Goal: Task Accomplishment & Management: Complete application form

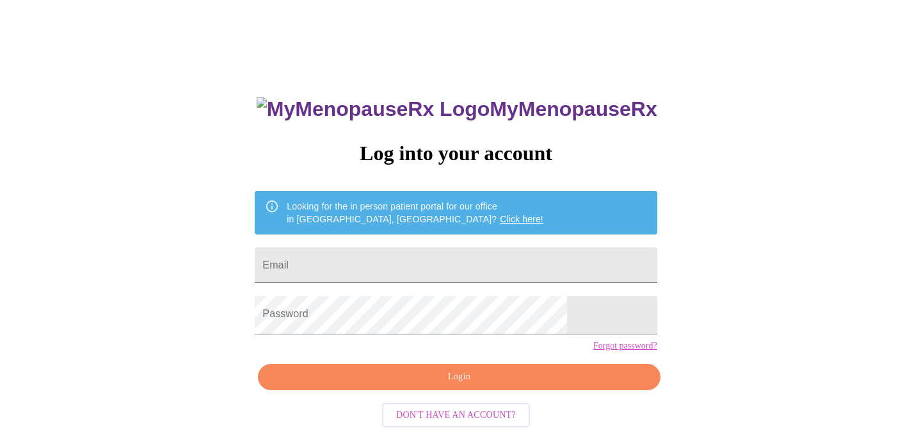
scroll to position [49, 0]
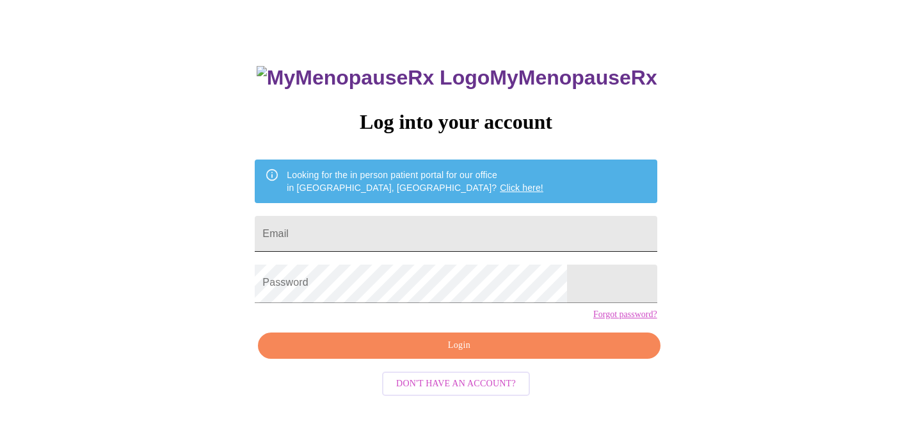
click at [389, 231] on input "Email" at bounding box center [456, 234] width 402 height 36
type input "[EMAIL_ADDRESS][DOMAIN_NAME]"
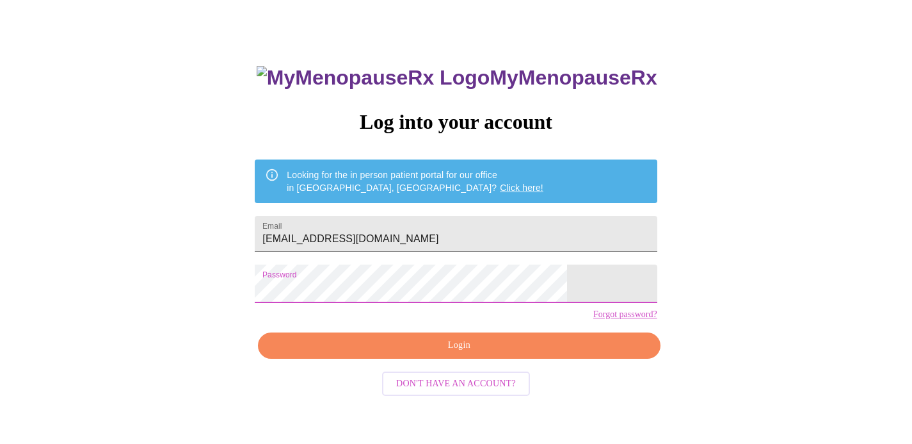
click at [461, 353] on span "Login" at bounding box center [459, 345] width 373 height 16
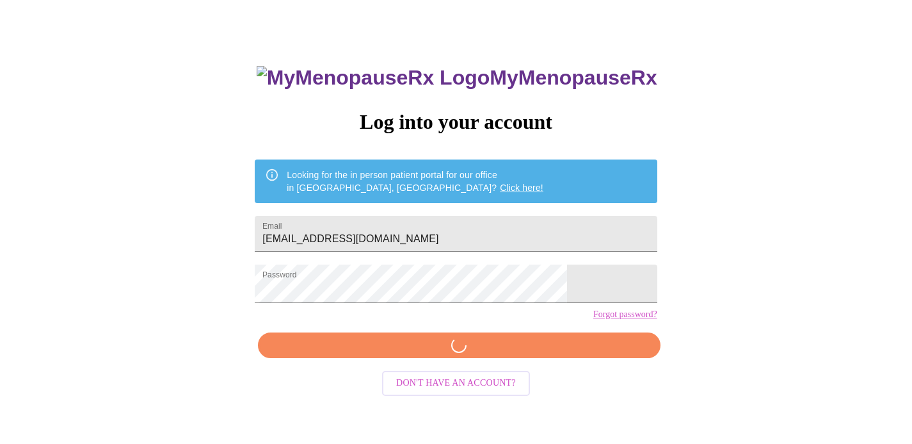
scroll to position [44, 0]
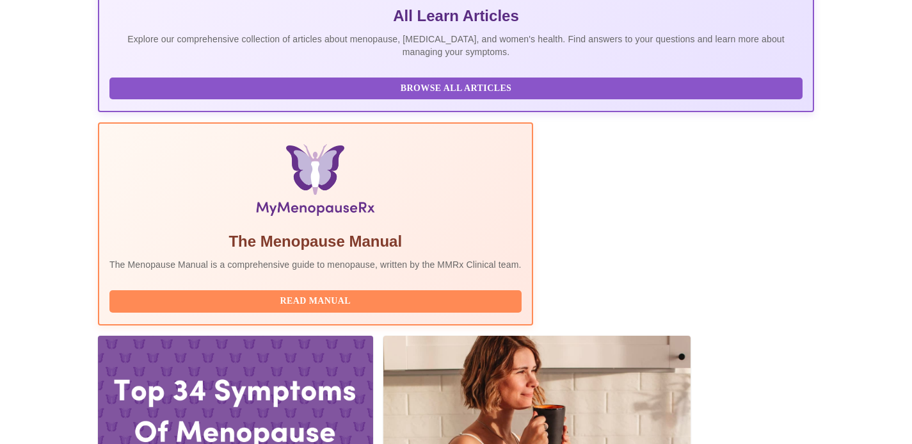
scroll to position [412, 0]
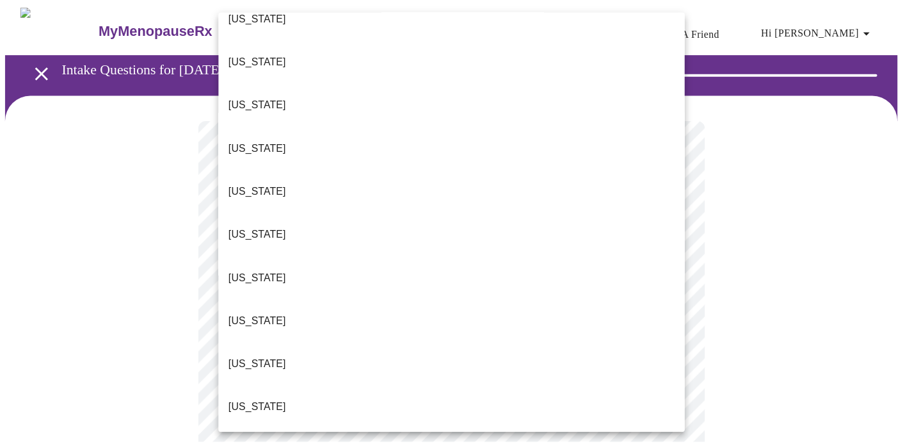
scroll to position [124, 0]
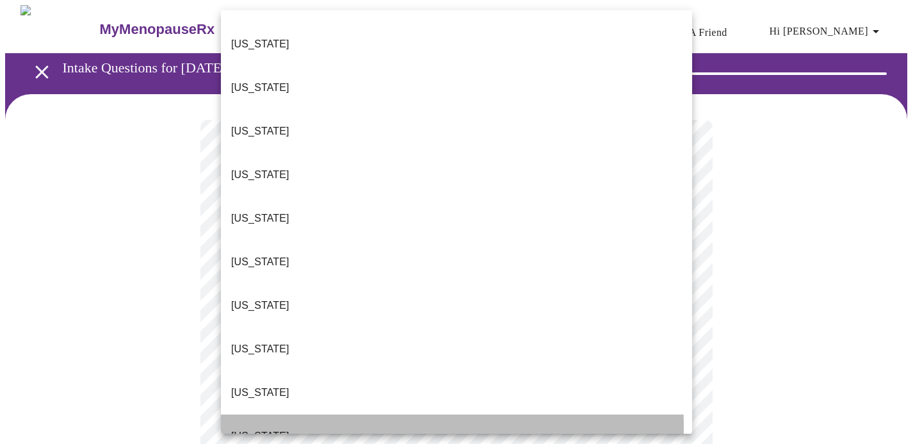
click at [324, 414] on li "[US_STATE]" at bounding box center [456, 436] width 471 height 44
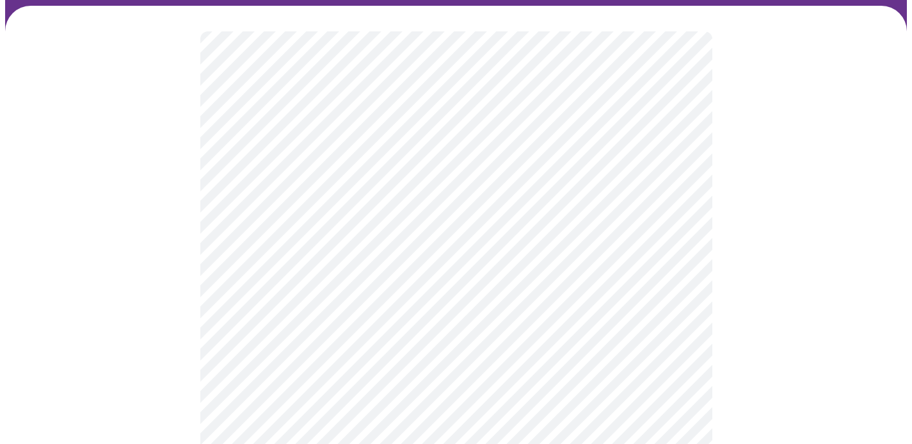
scroll to position [99, 0]
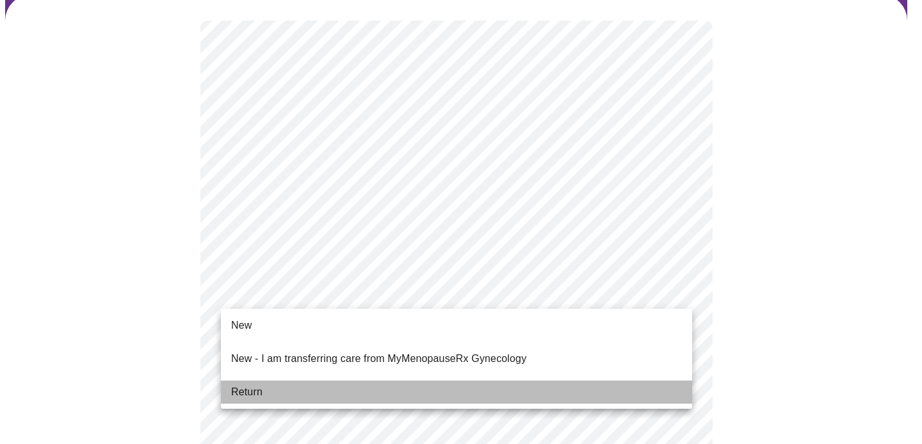
click at [273, 391] on li "Return" at bounding box center [456, 391] width 471 height 23
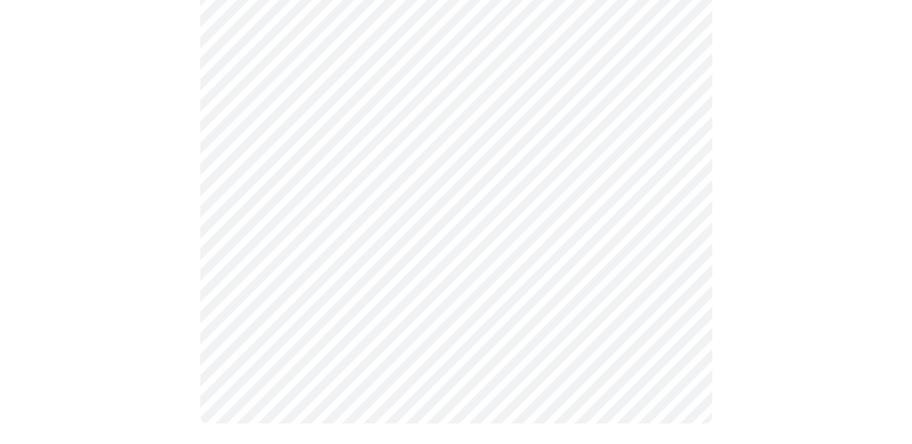
scroll to position [0, 0]
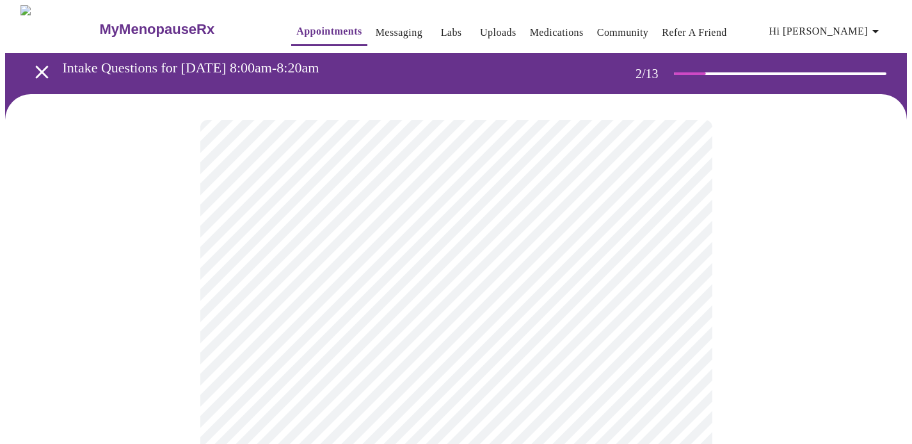
click at [661, 263] on body "MyMenopauseRx Appointments Messaging Labs Uploads Medications Community Refer a…" at bounding box center [456, 402] width 902 height 794
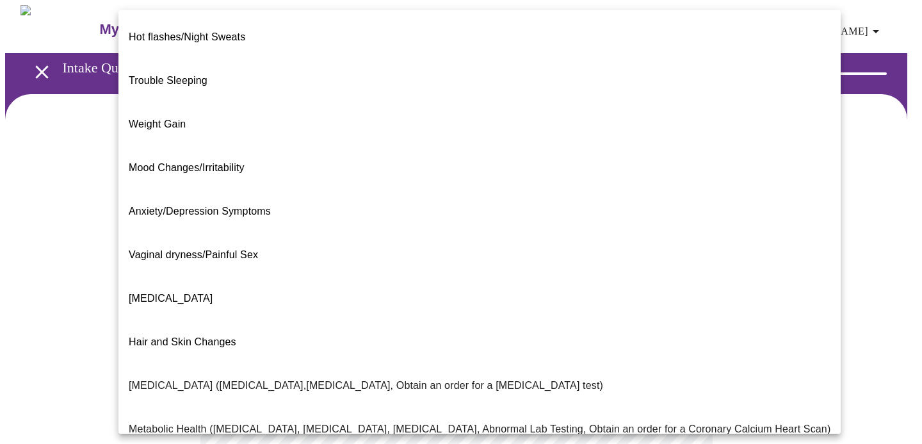
click at [188, 293] on span "[MEDICAL_DATA]" at bounding box center [171, 298] width 84 height 11
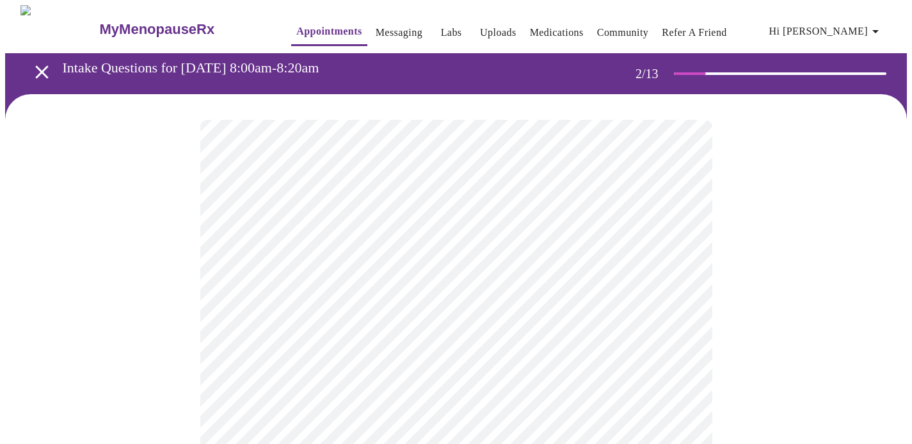
click at [683, 277] on body "MyMenopauseRx Appointments Messaging Labs Uploads Medications Community Refer a…" at bounding box center [456, 398] width 902 height 786
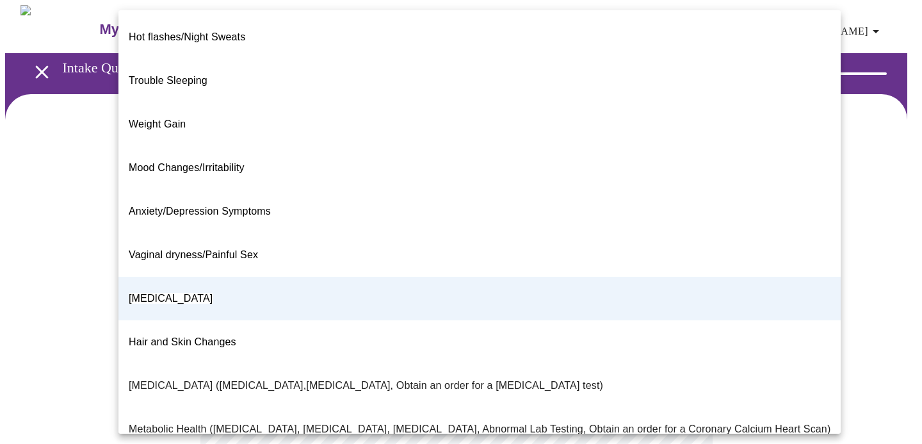
click at [198, 75] on span "Trouble Sleeping" at bounding box center [168, 80] width 79 height 11
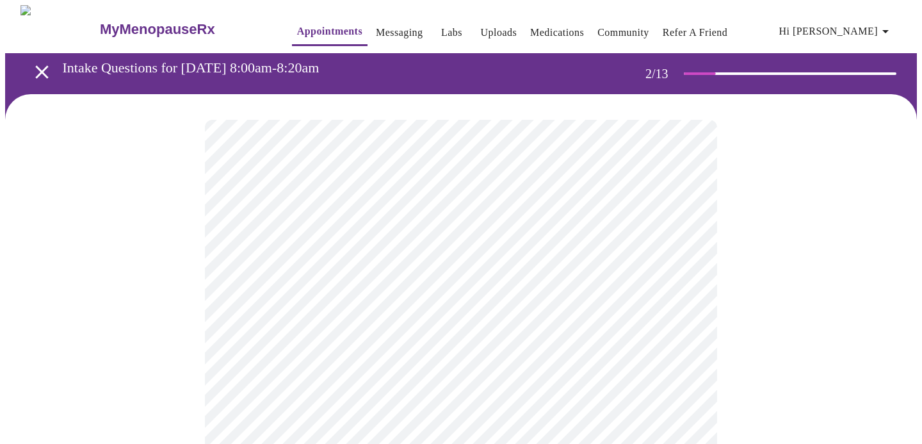
click at [685, 275] on body "MyMenopauseRx Appointments Messaging Labs Uploads Medications Community Refer a…" at bounding box center [461, 398] width 912 height 786
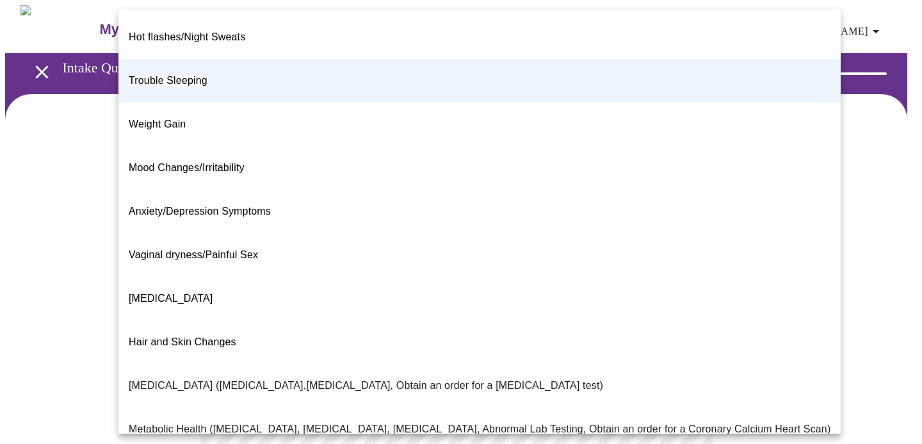
click at [866, 219] on div at bounding box center [461, 222] width 922 height 444
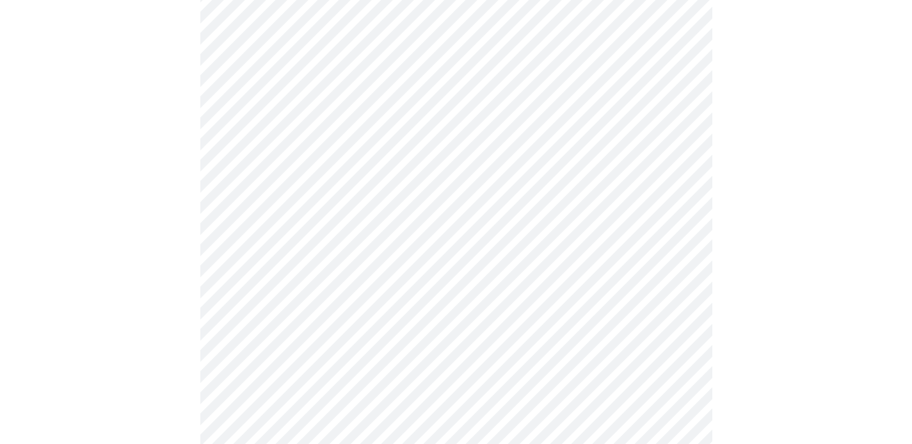
scroll to position [244, 0]
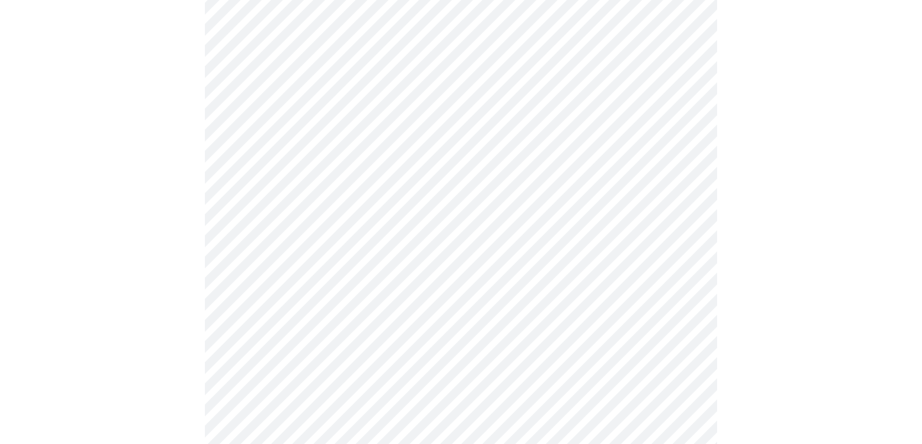
click at [673, 156] on body "MyMenopauseRx Appointments Messaging Labs Uploads Medications Community Refer a…" at bounding box center [461, 154] width 912 height 786
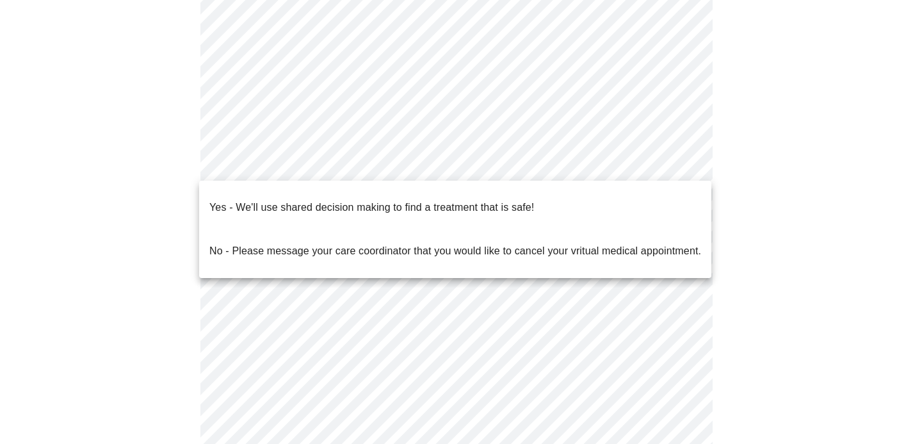
click at [368, 200] on p "Yes - We'll use shared decision making to find a treatment that is safe!" at bounding box center [371, 207] width 325 height 15
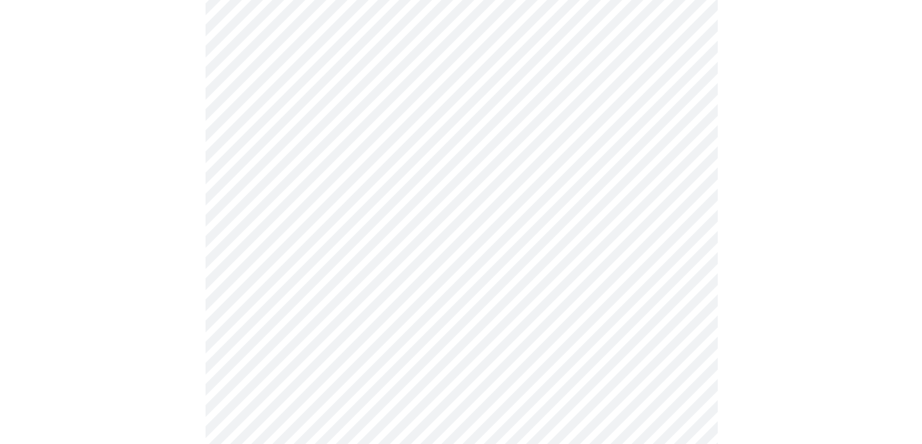
scroll to position [190, 0]
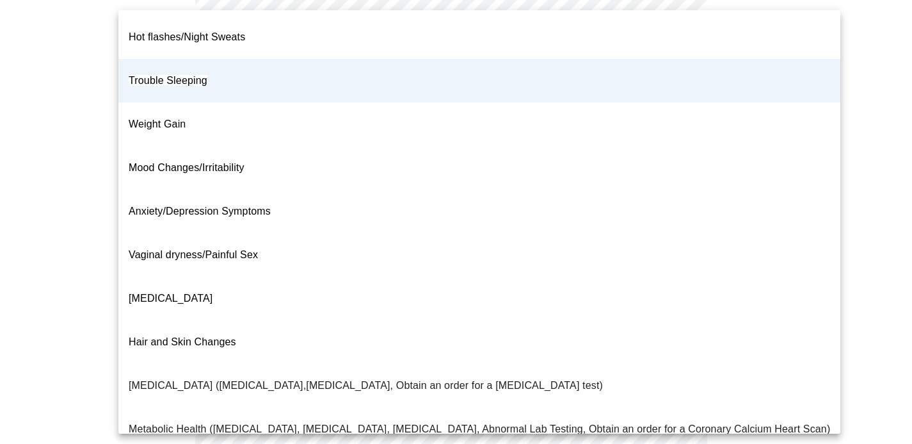
click at [680, 83] on body "MyMenopauseRx Appointments Messaging Labs Uploads Medications Community Refer a…" at bounding box center [456, 203] width 902 height 777
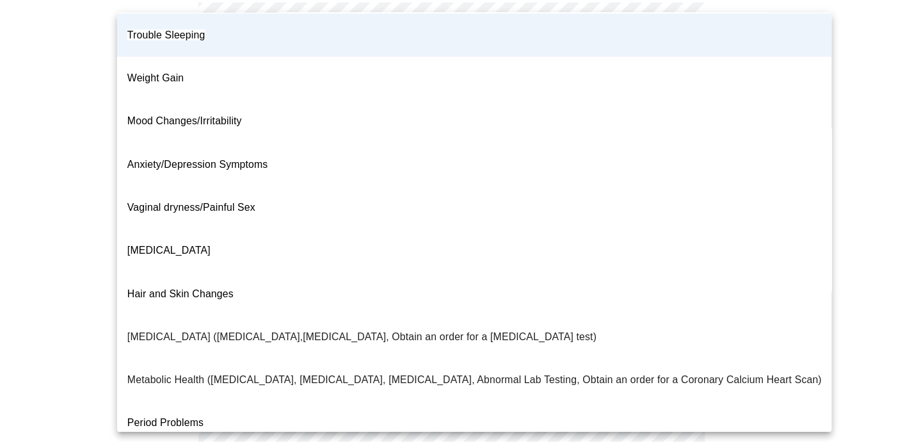
scroll to position [0, 0]
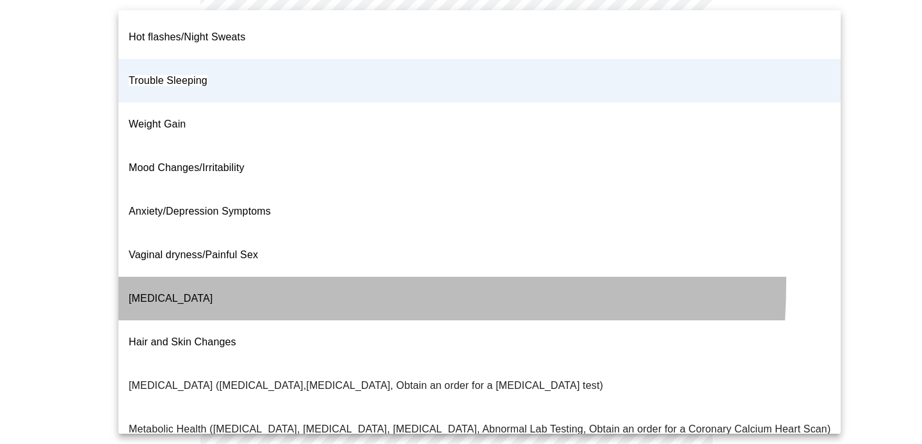
click at [160, 291] on p "[MEDICAL_DATA]" at bounding box center [171, 298] width 84 height 15
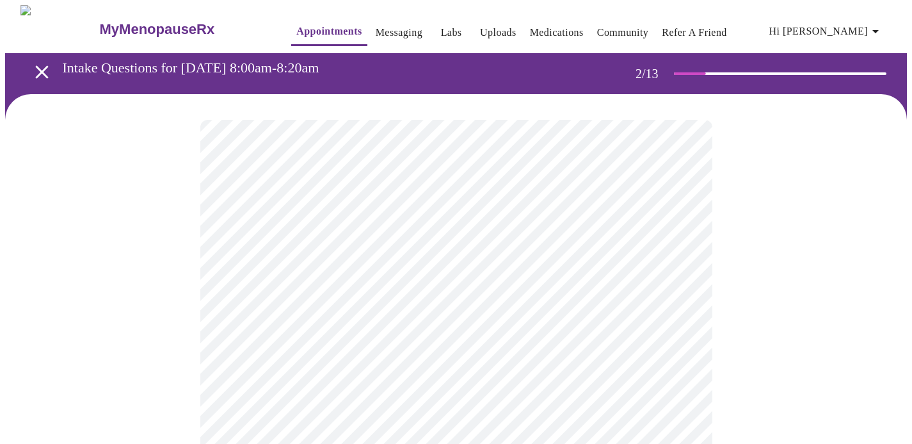
click at [667, 271] on body "MyMenopauseRx Appointments Messaging Labs Uploads Medications Community Refer a…" at bounding box center [456, 393] width 902 height 777
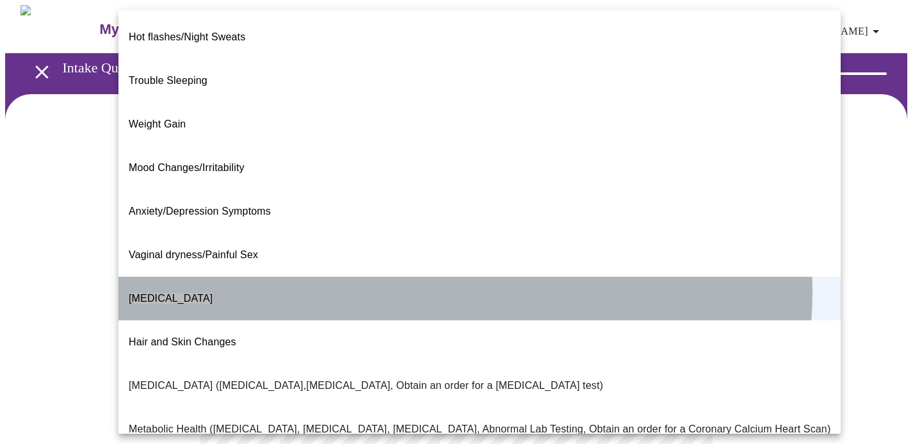
click at [465, 277] on li "[MEDICAL_DATA]" at bounding box center [479, 299] width 722 height 44
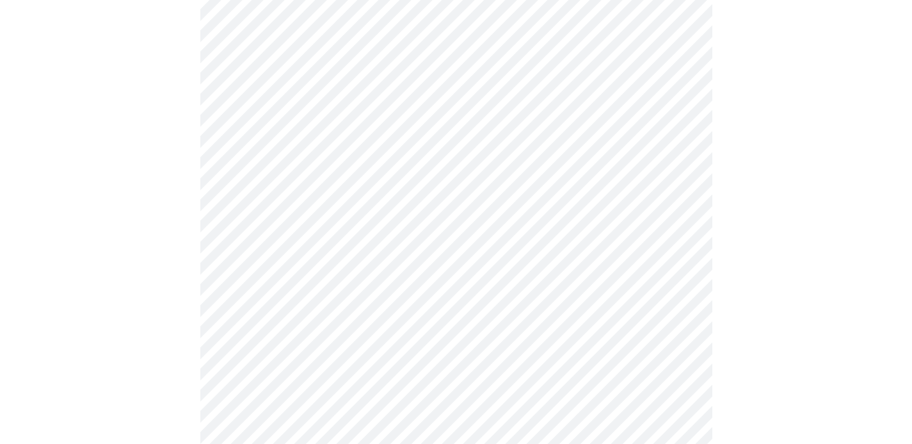
scroll to position [334, 0]
click at [810, 220] on div at bounding box center [456, 105] width 902 height 688
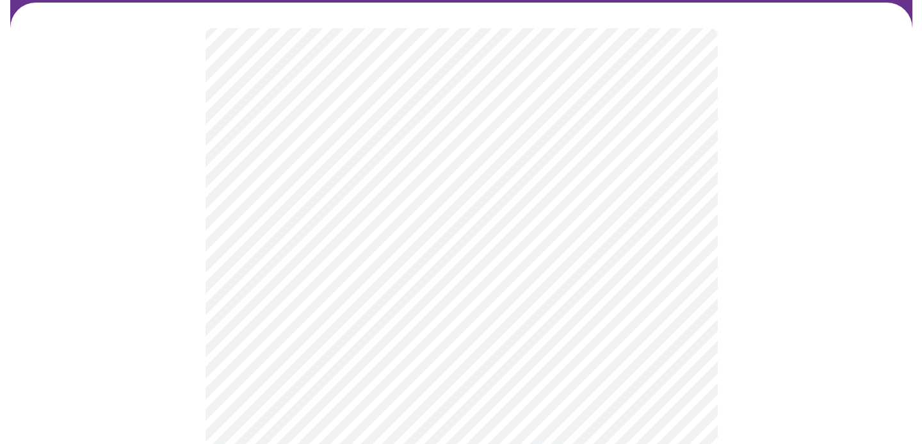
scroll to position [100, 0]
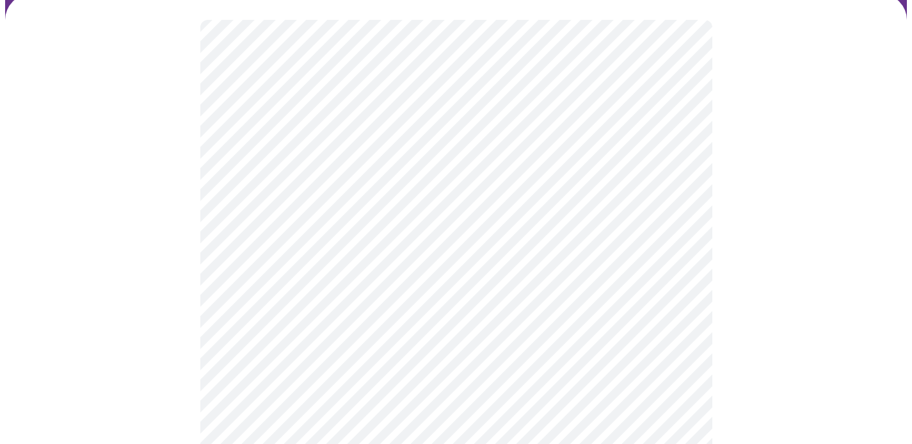
click at [674, 168] on body "MyMenopauseRx Appointments Messaging Labs Uploads Medications Community Refer a…" at bounding box center [456, 293] width 902 height 777
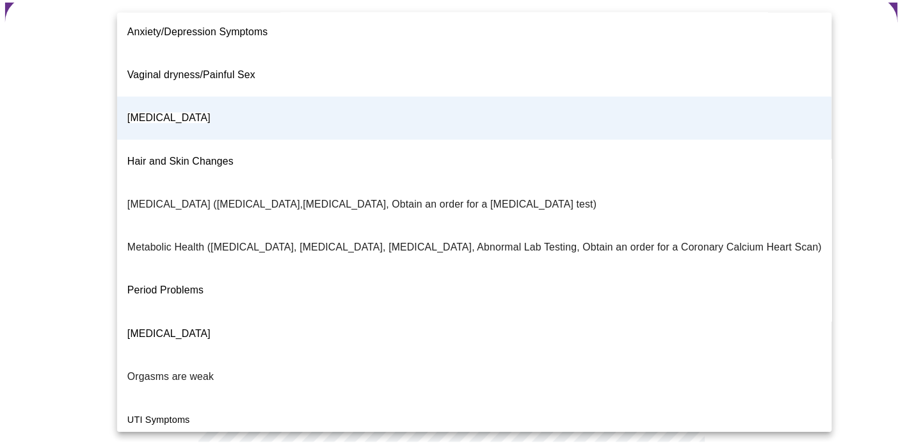
scroll to position [268, 0]
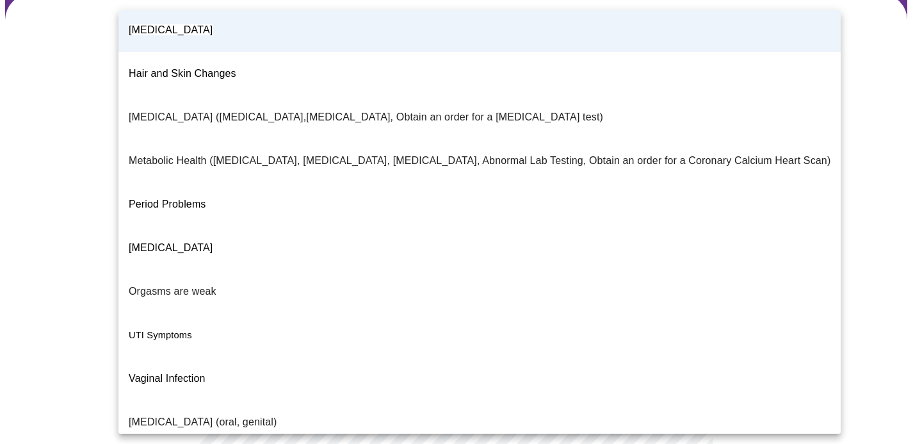
click at [842, 183] on div at bounding box center [461, 222] width 922 height 444
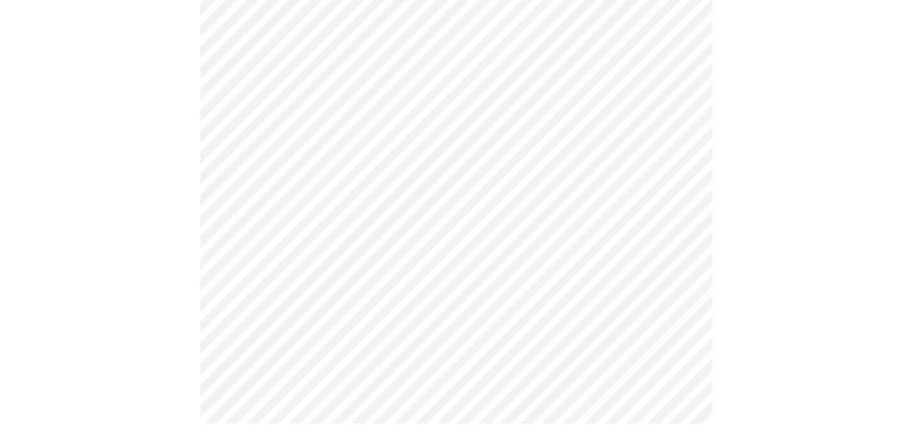
scroll to position [0, 0]
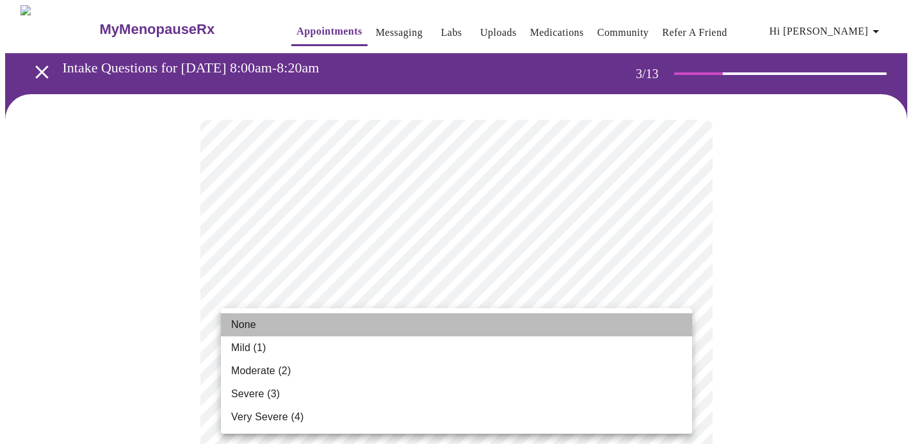
click at [286, 327] on li "None" at bounding box center [456, 324] width 471 height 23
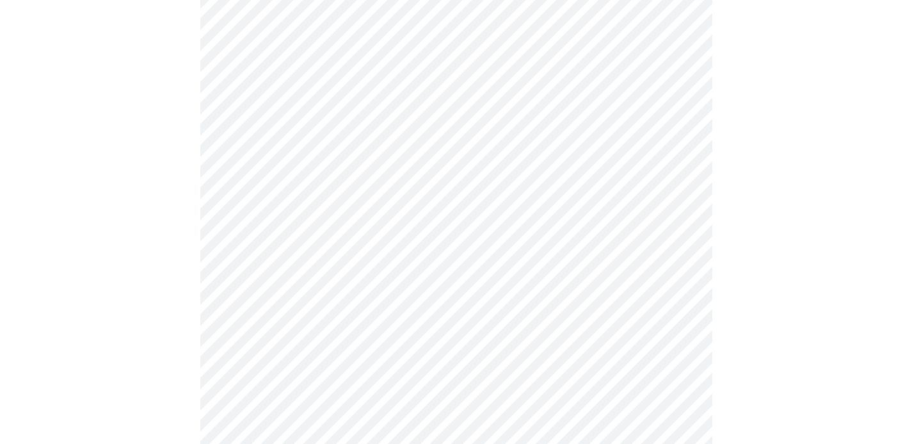
scroll to position [263, 0]
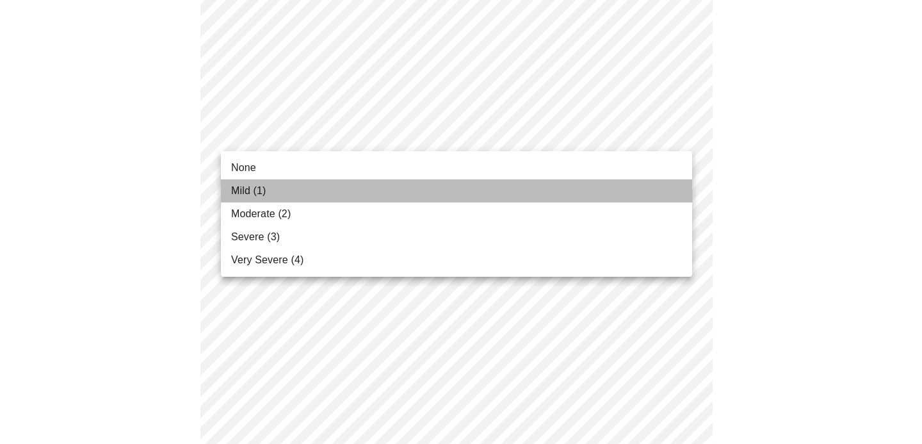
click at [247, 189] on span "Mild (1)" at bounding box center [248, 190] width 35 height 15
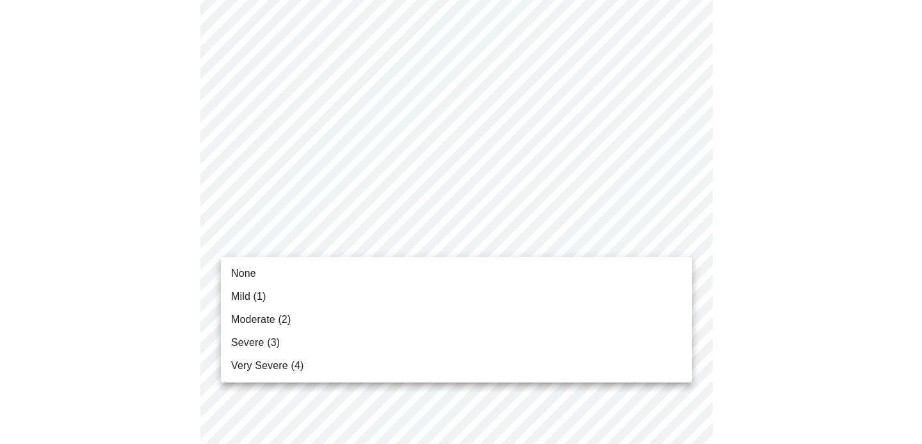
click at [244, 295] on span "Mild (1)" at bounding box center [248, 296] width 35 height 15
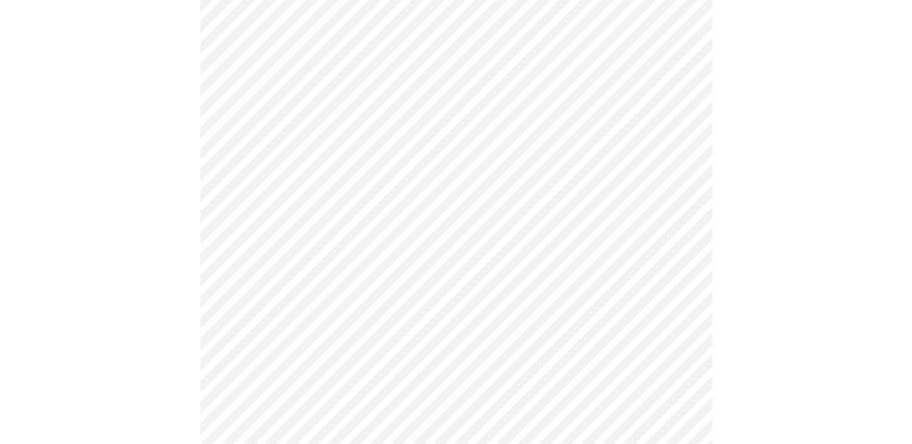
scroll to position [307, 0]
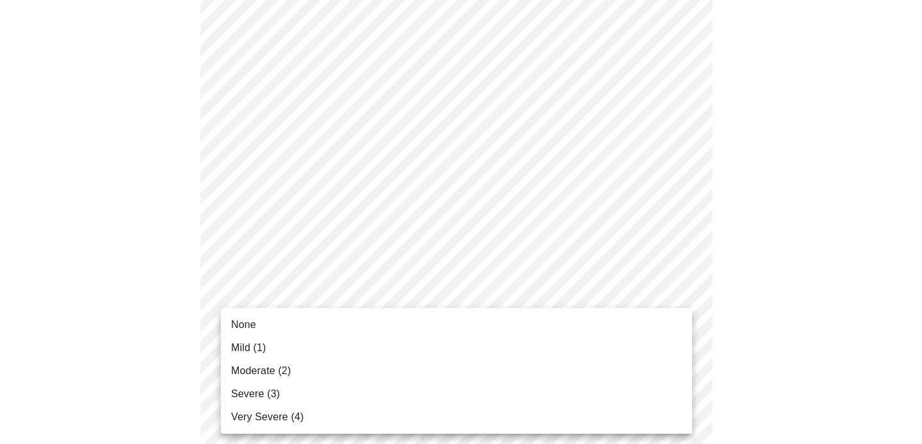
click at [257, 340] on span "Mild (1)" at bounding box center [248, 347] width 35 height 15
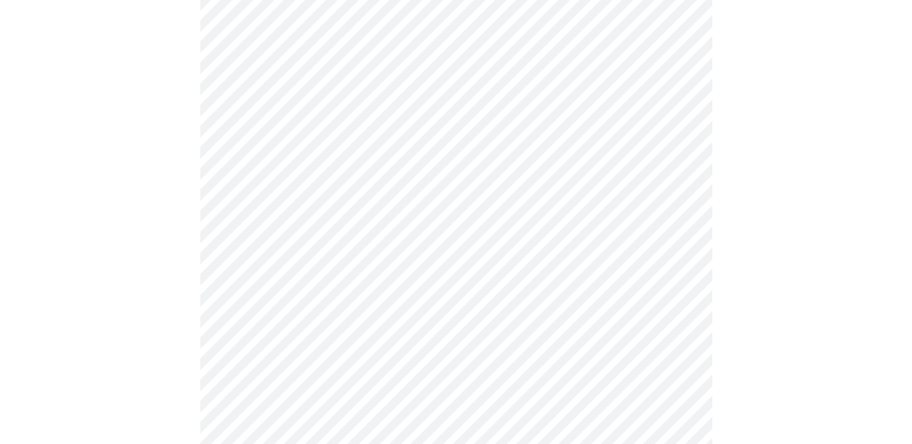
scroll to position [419, 0]
click at [685, 275] on body "MyMenopauseRx Appointments Messaging Labs Uploads Medications Community Refer a…" at bounding box center [456, 443] width 902 height 1714
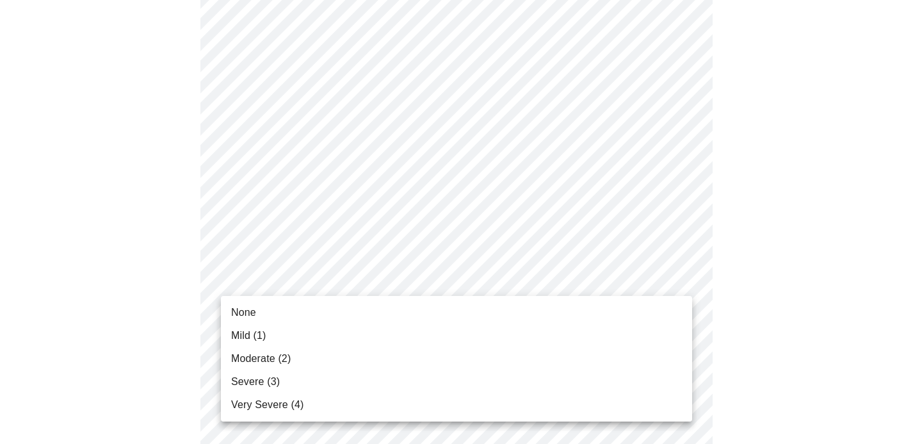
click at [263, 334] on span "Mild (1)" at bounding box center [248, 335] width 35 height 15
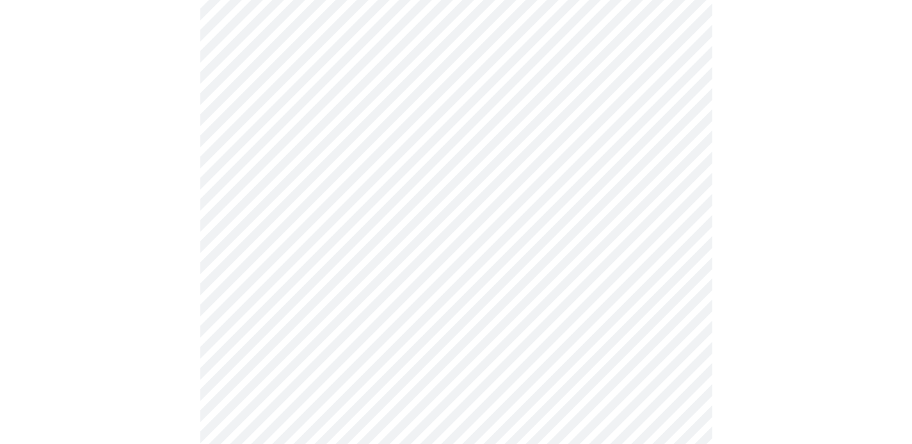
scroll to position [523, 0]
click at [683, 263] on body "MyMenopauseRx Appointments Messaging Labs Uploads Medications Community Refer a…" at bounding box center [456, 330] width 902 height 1694
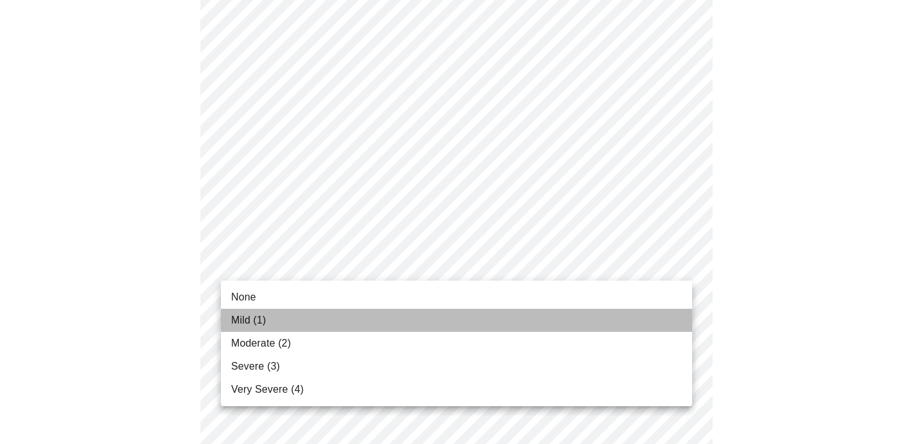
click at [241, 320] on span "Mild (1)" at bounding box center [248, 319] width 35 height 15
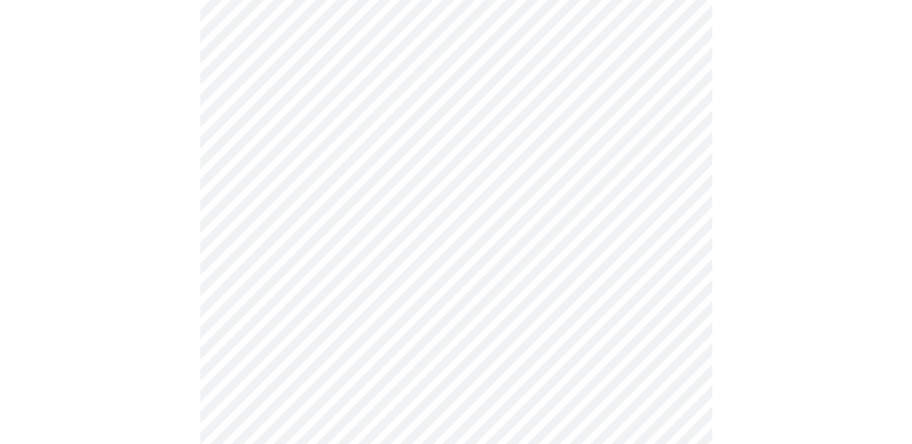
scroll to position [639, 0]
click at [675, 250] on body "MyMenopauseRx Appointments Messaging Labs Uploads Medications Community Refer a…" at bounding box center [456, 203] width 902 height 1674
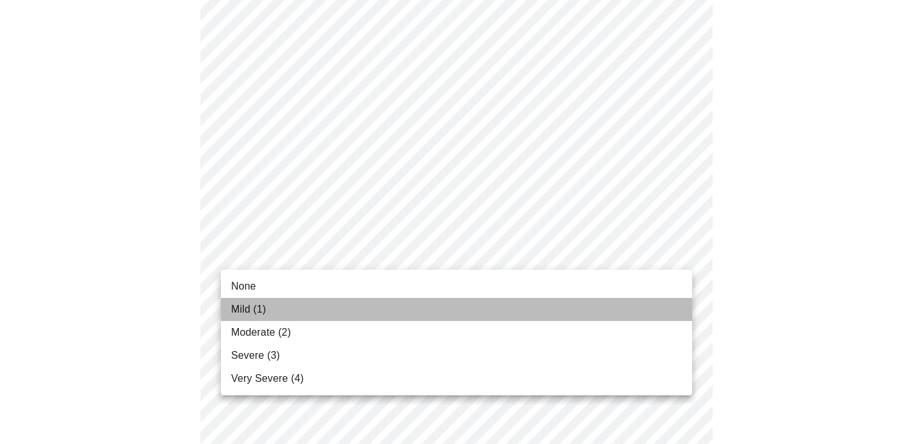
click at [247, 309] on span "Mild (1)" at bounding box center [248, 309] width 35 height 15
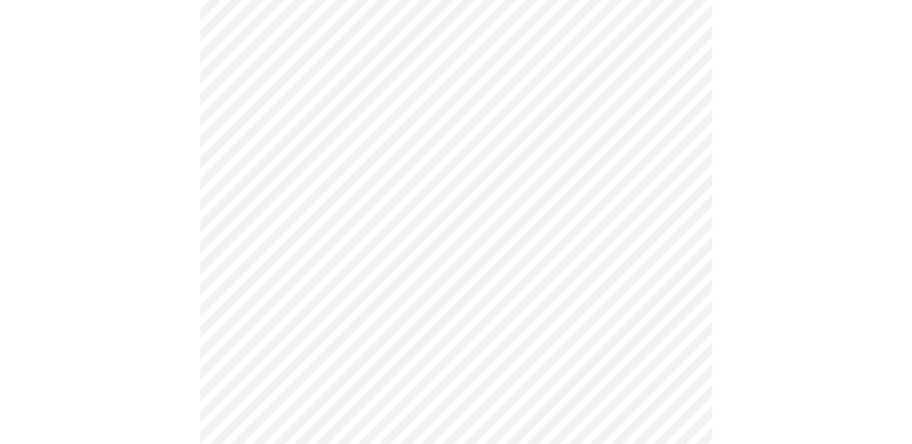
click at [655, 353] on body "MyMenopauseRx Appointments Messaging Labs Uploads Medications Community Refer a…" at bounding box center [456, 193] width 902 height 1655
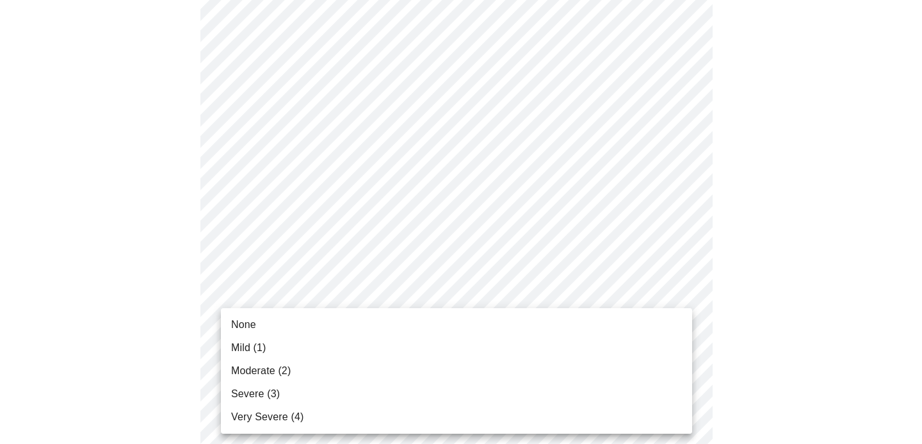
click at [266, 394] on span "Severe (3)" at bounding box center [255, 393] width 49 height 15
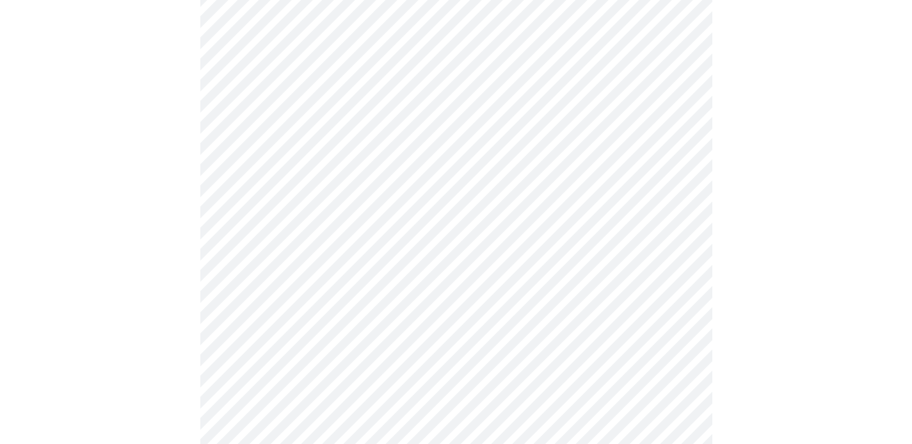
scroll to position [774, 0]
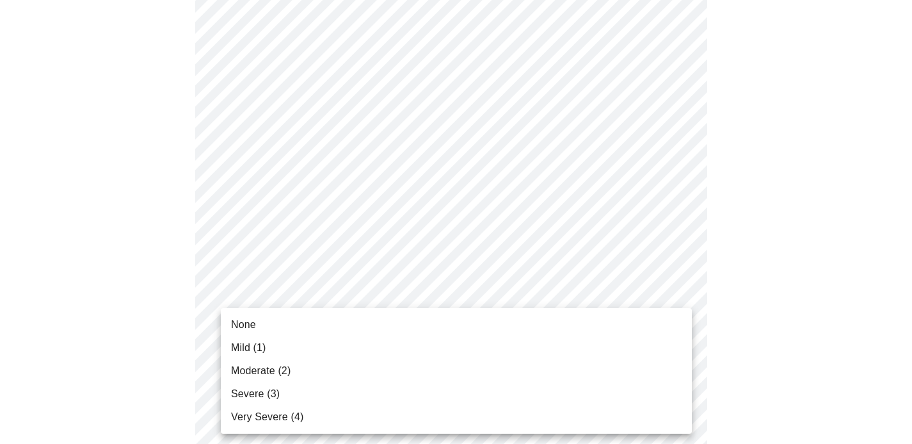
click at [668, 324] on body "MyMenopauseRx Appointments Messaging Labs Uploads Medications Community Refer a…" at bounding box center [456, 48] width 902 height 1635
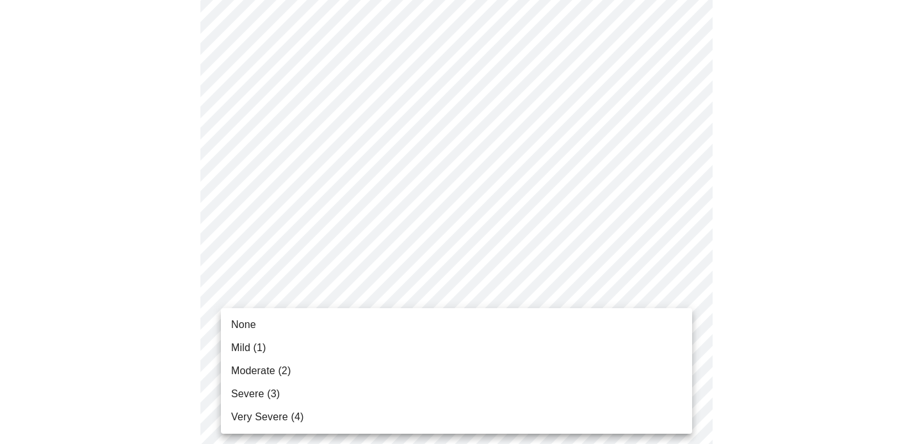
click at [245, 352] on span "Mild (1)" at bounding box center [248, 347] width 35 height 15
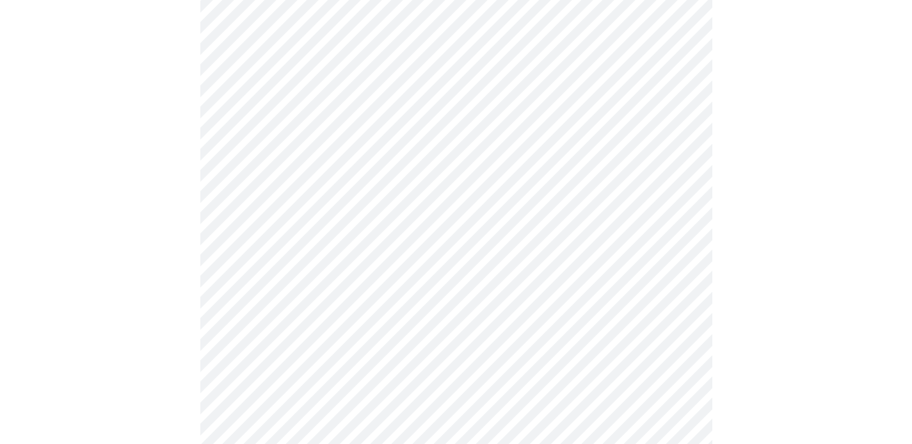
scroll to position [1021, 0]
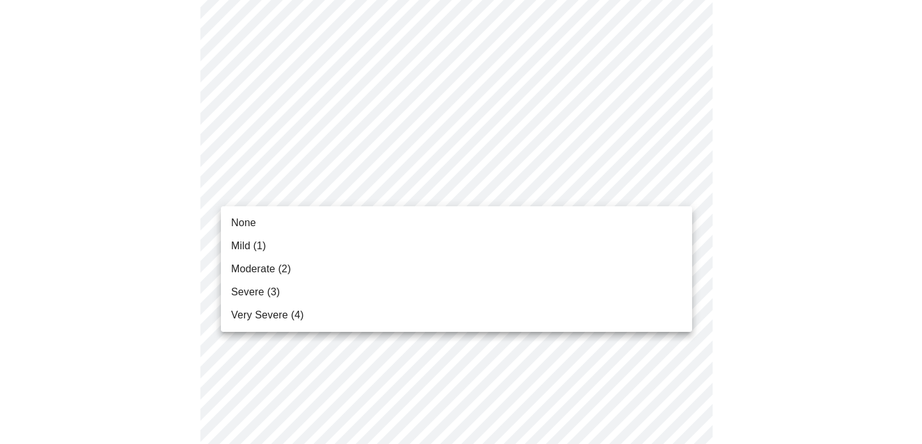
click at [289, 242] on li "Mild (1)" at bounding box center [456, 245] width 471 height 23
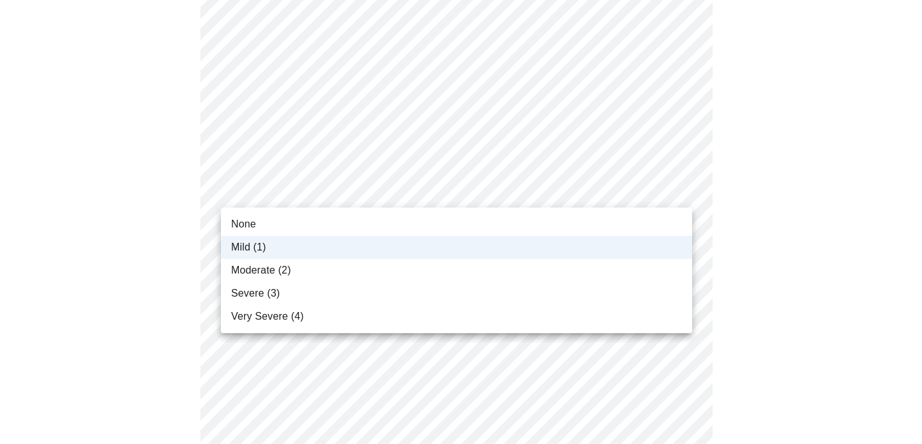
click at [333, 222] on li "None" at bounding box center [456, 224] width 471 height 23
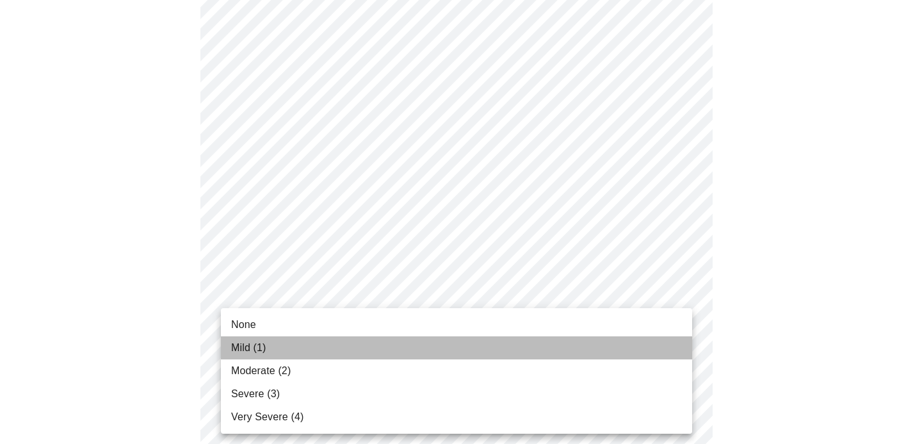
click at [337, 340] on li "Mild (1)" at bounding box center [456, 347] width 471 height 23
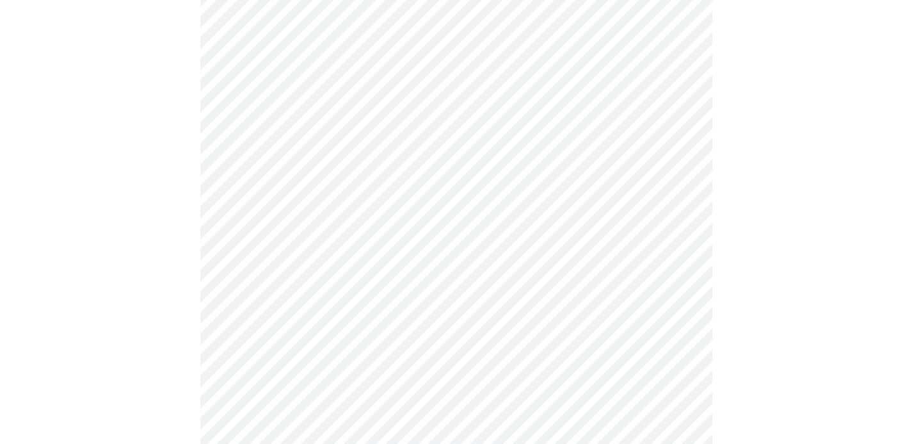
scroll to position [602, 0]
click at [380, 229] on body "MyMenopauseRx Appointments Messaging Labs Uploads Medications Community Refer a…" at bounding box center [456, 74] width 902 height 1342
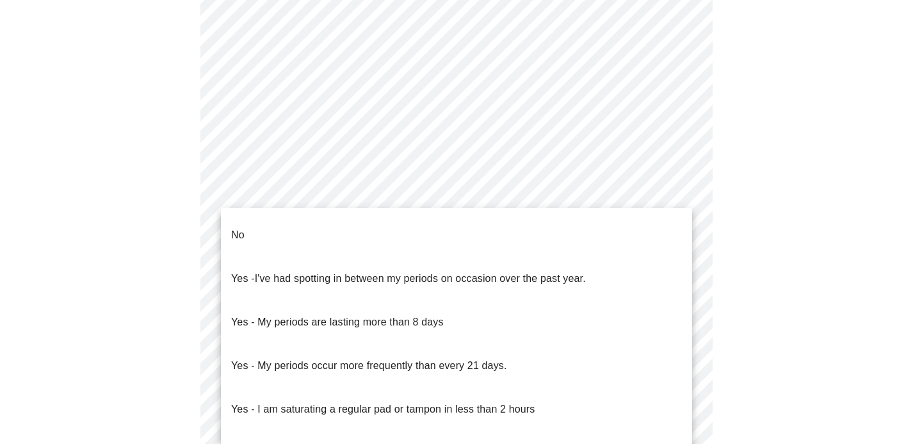
click at [415, 227] on li "No" at bounding box center [456, 235] width 471 height 44
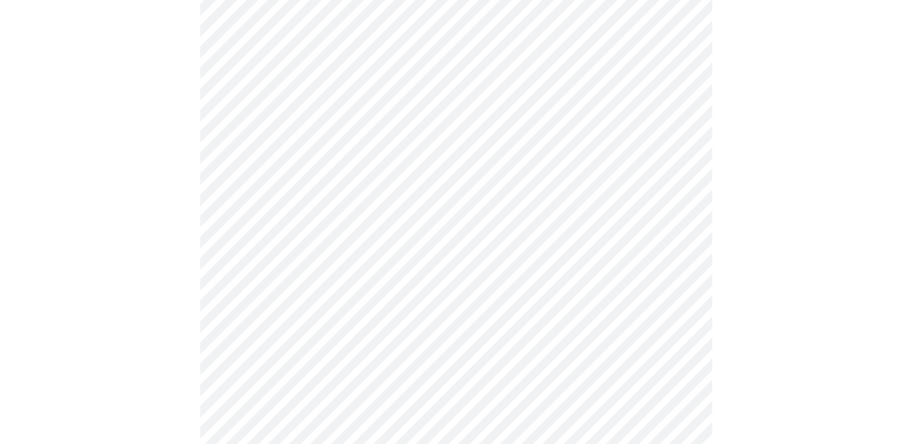
click at [681, 324] on body "MyMenopauseRx Appointments Messaging Labs Uploads Medications Community Refer a…" at bounding box center [456, 70] width 902 height 1334
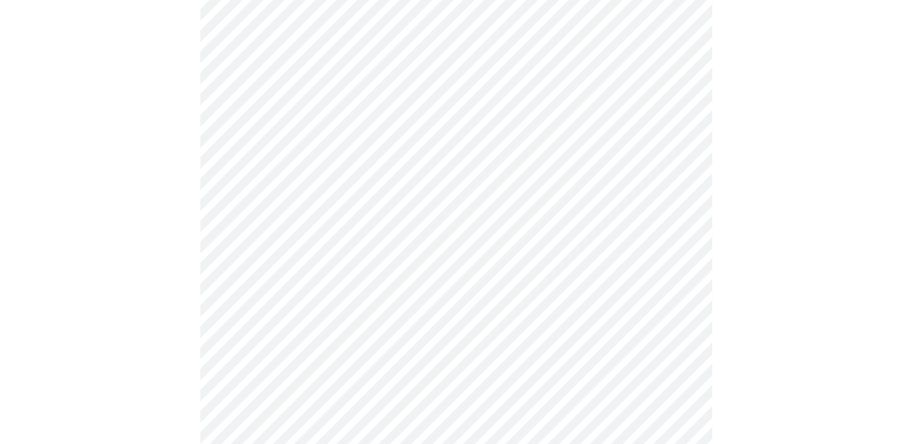
scroll to position [822, 0]
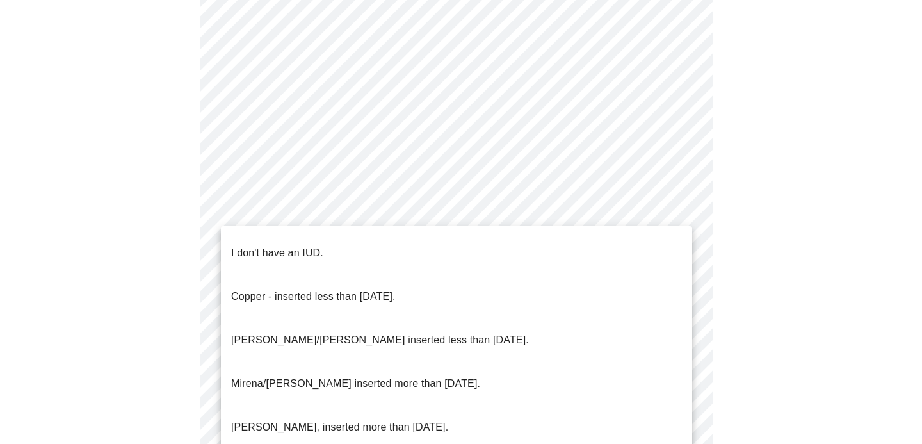
click at [314, 250] on p "I don't have an IUD." at bounding box center [277, 252] width 92 height 15
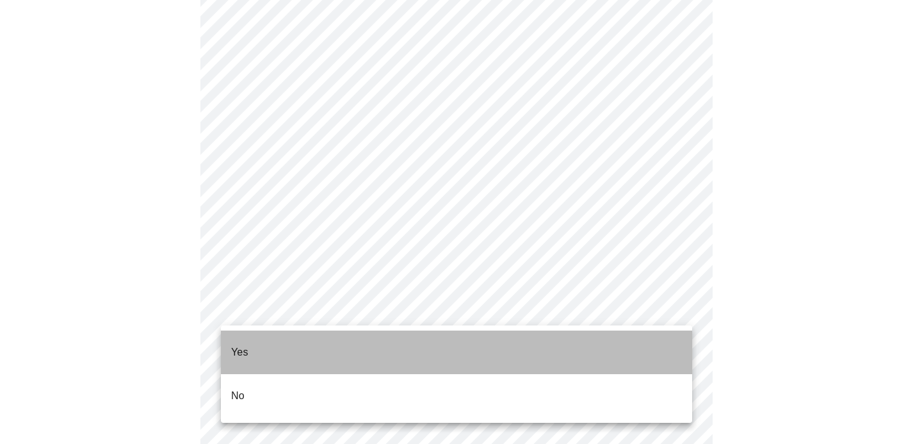
click at [393, 341] on li "Yes" at bounding box center [456, 352] width 471 height 44
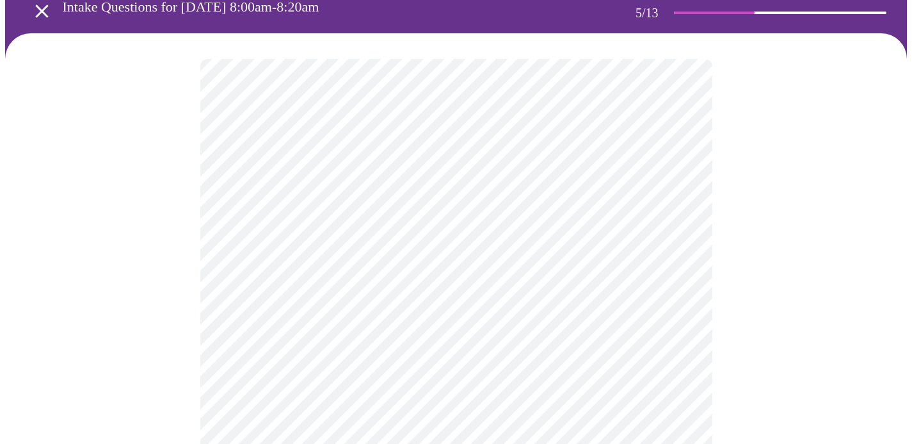
scroll to position [129, 0]
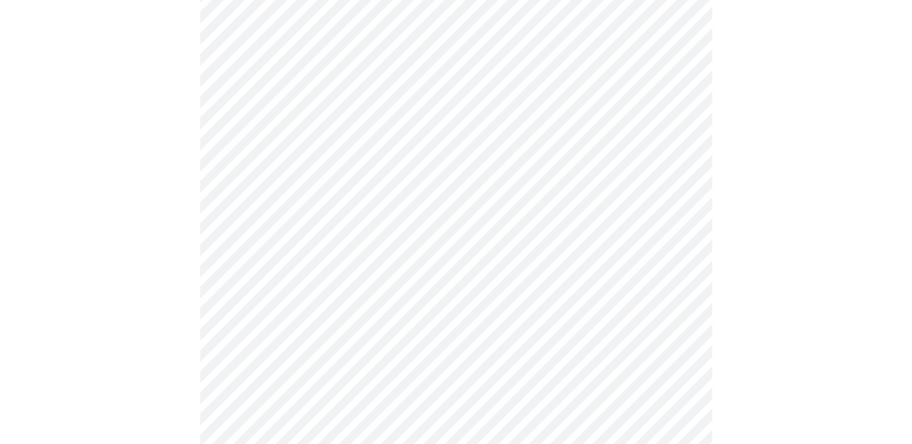
click at [676, 213] on body "MyMenopauseRx Appointments Messaging Labs Uploads Medications Community Refer a…" at bounding box center [456, 366] width 902 height 980
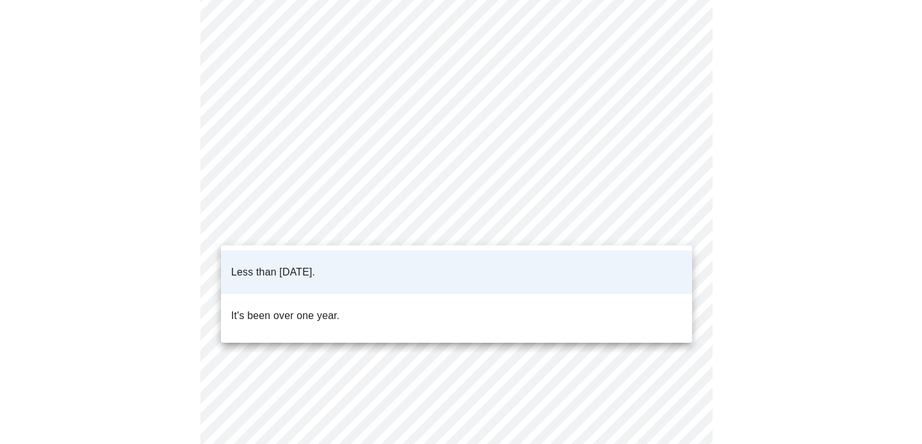
click at [676, 213] on div at bounding box center [461, 222] width 922 height 444
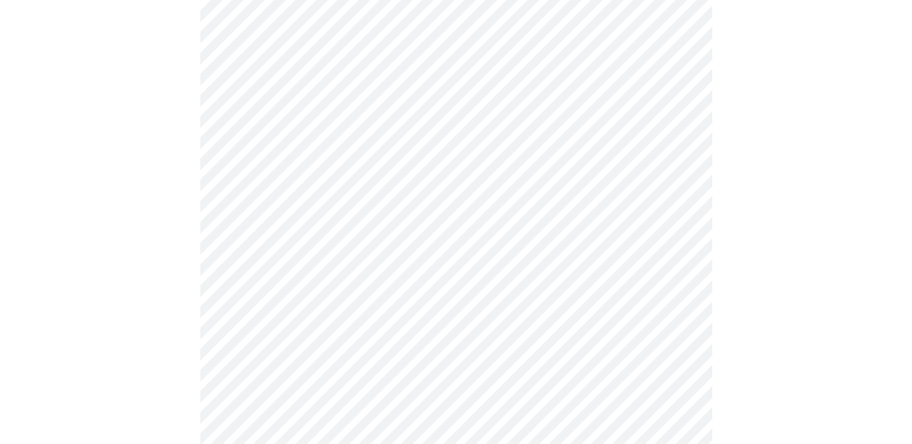
scroll to position [237, 0]
click at [671, 223] on body "MyMenopauseRx Appointments Messaging Labs Uploads Medications Community Refer a…" at bounding box center [456, 258] width 902 height 980
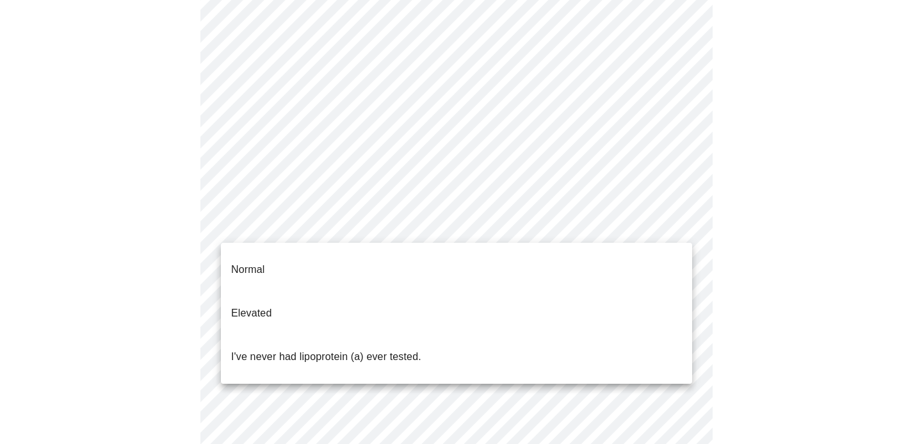
click at [539, 335] on li "I've never had lipoprotein (a) ever tested." at bounding box center [456, 357] width 471 height 44
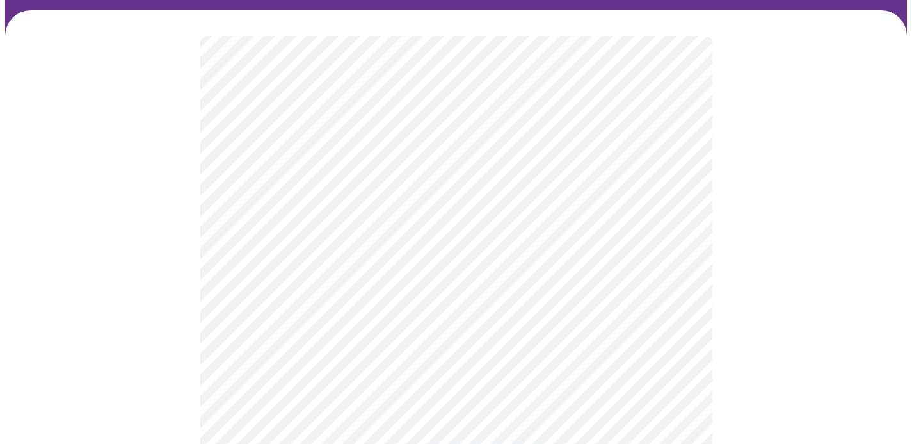
scroll to position [88, 0]
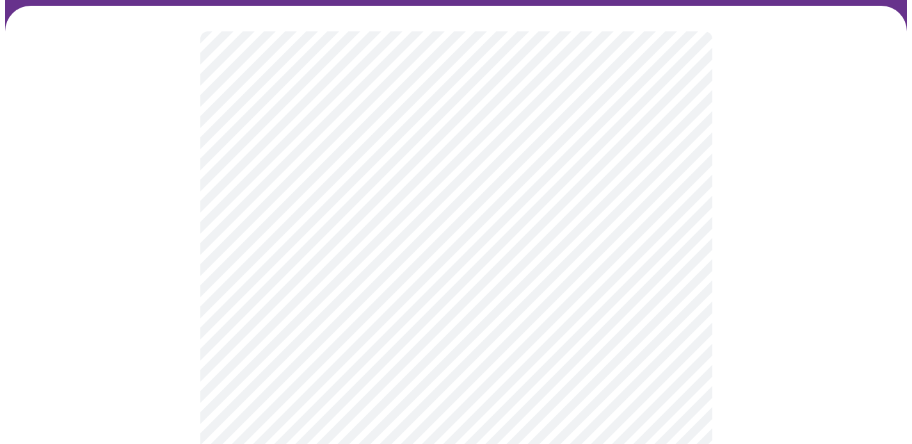
click at [772, 236] on div at bounding box center [456, 321] width 902 height 630
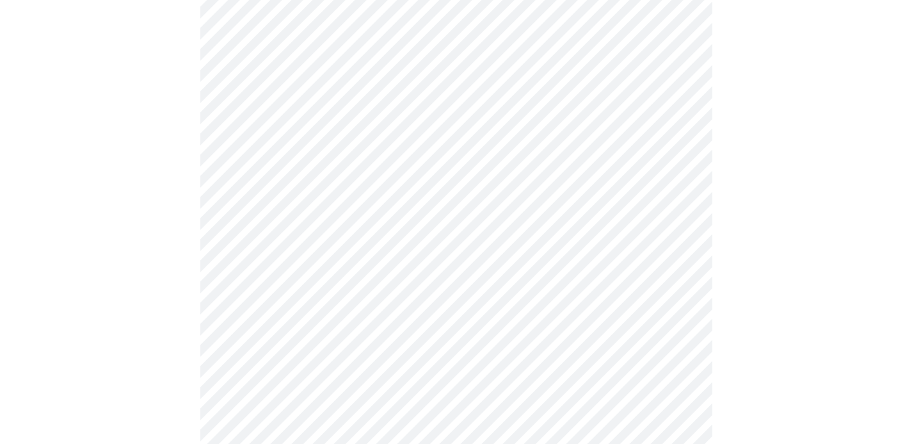
scroll to position [3645, 0]
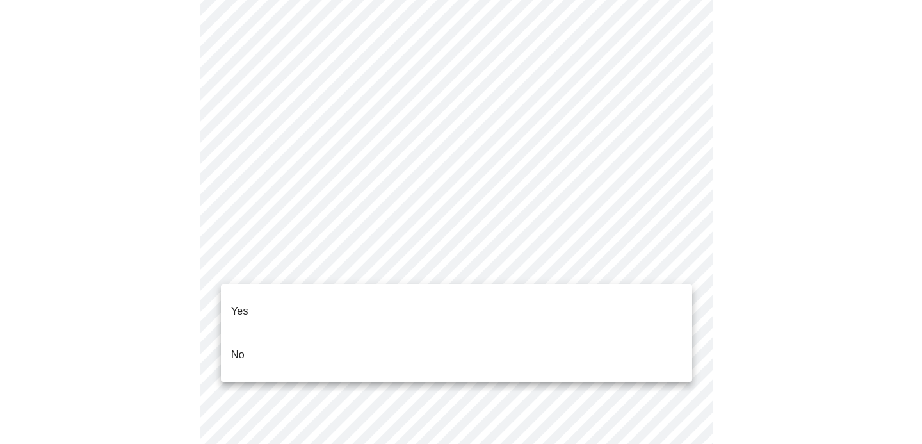
click at [517, 350] on li "No" at bounding box center [456, 355] width 471 height 44
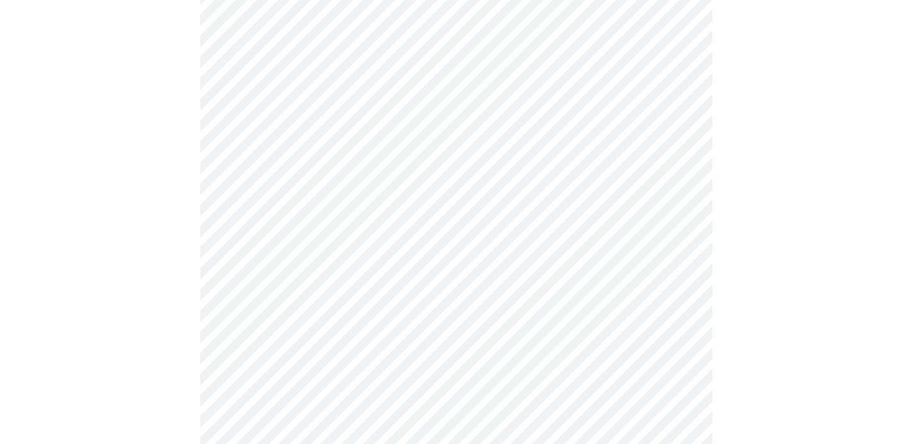
scroll to position [3888, 0]
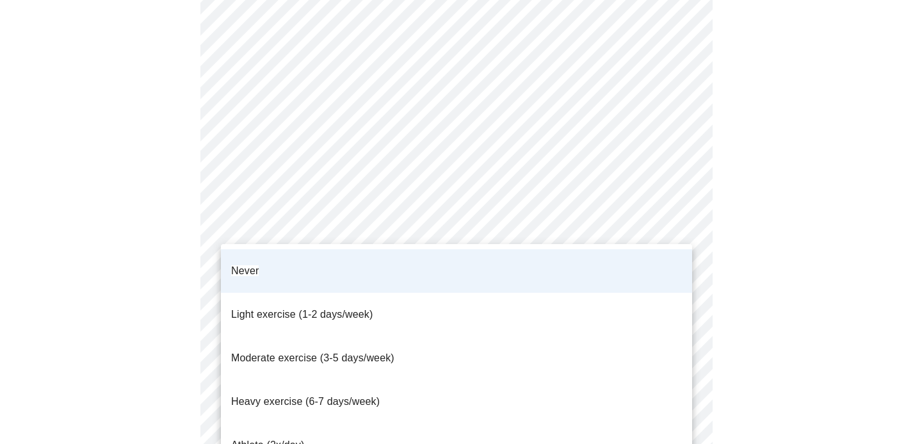
click at [684, 270] on li "Never" at bounding box center [456, 271] width 471 height 44
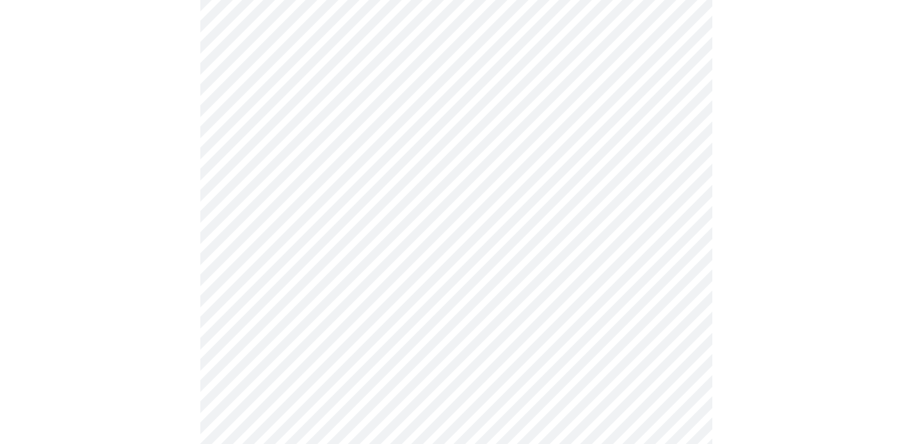
scroll to position [1342, 0]
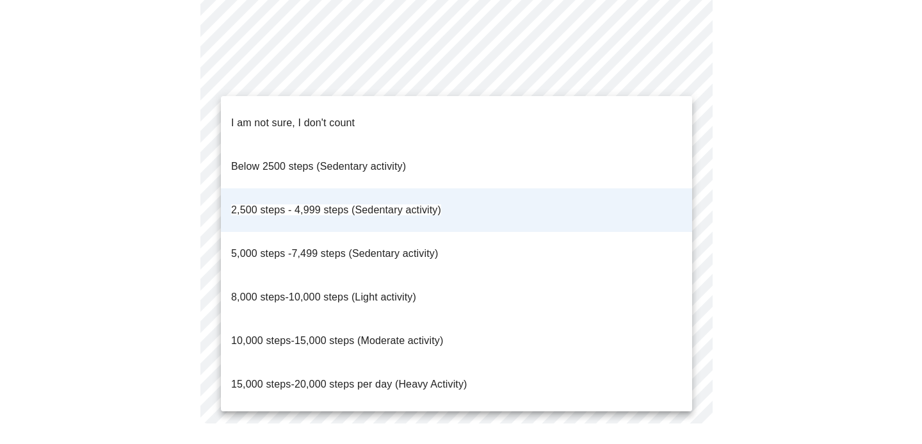
click at [295, 248] on span "5,000 steps -7,499 steps (Sedentary activity)" at bounding box center [334, 253] width 207 height 11
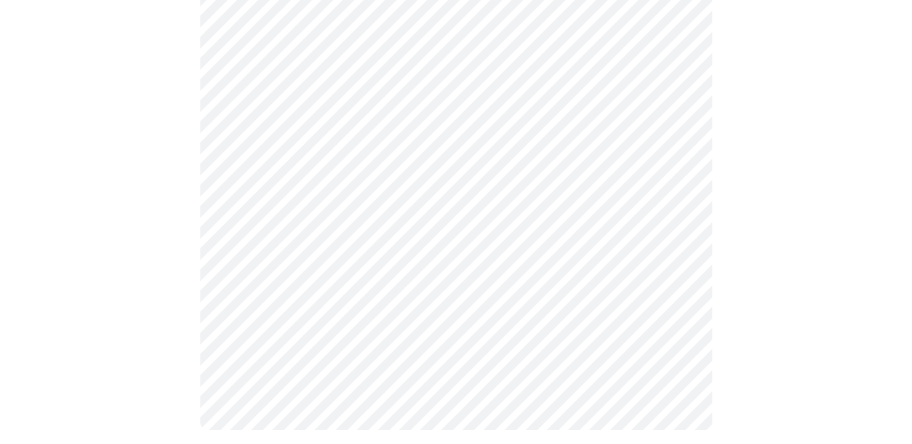
scroll to position [956, 0]
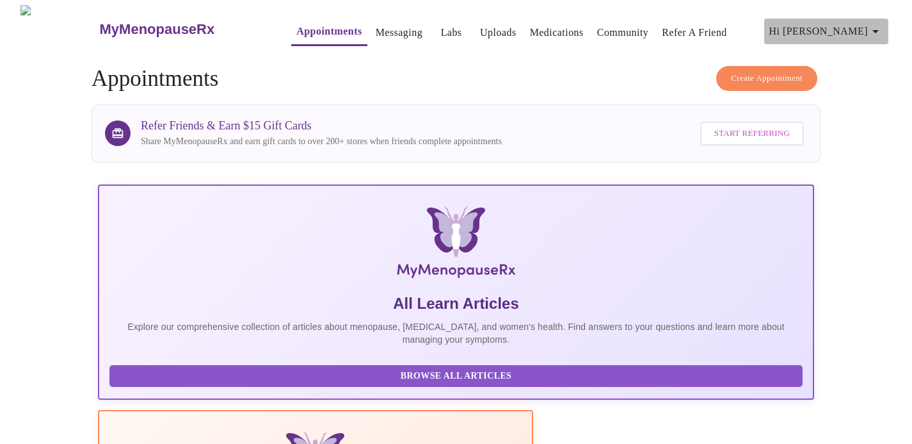
click at [876, 24] on icon "button" at bounding box center [875, 31] width 15 height 15
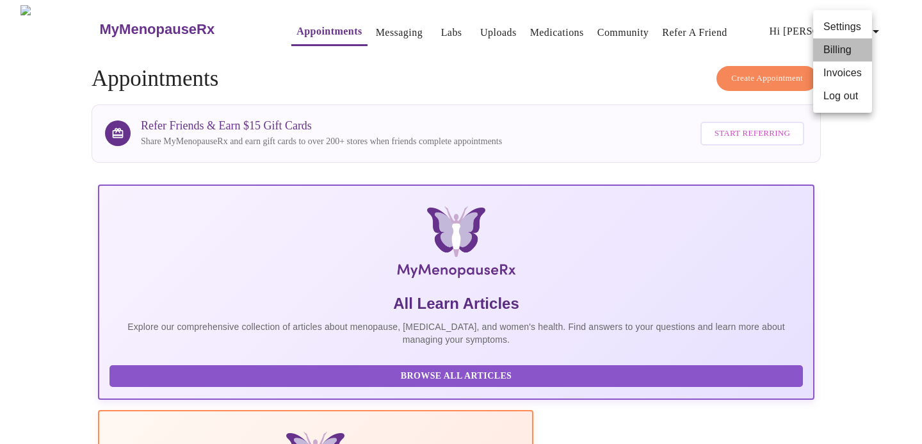
click at [841, 55] on li "Billing" at bounding box center [842, 49] width 59 height 23
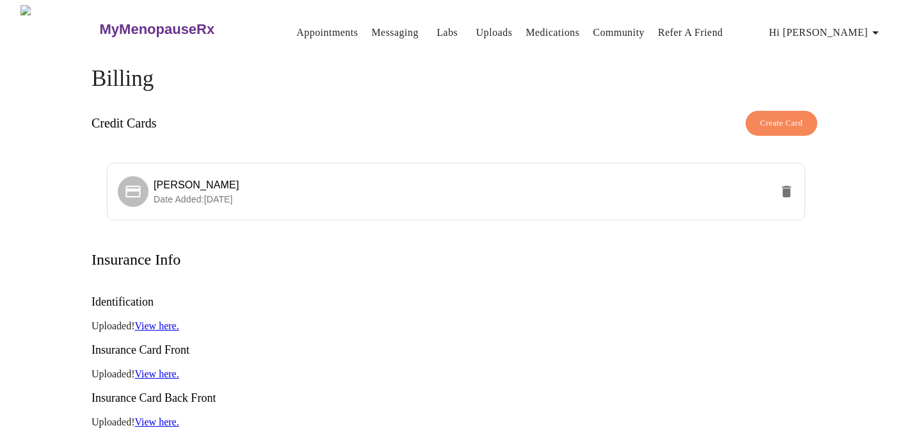
click at [860, 24] on span "Hi [PERSON_NAME]" at bounding box center [827, 33] width 114 height 18
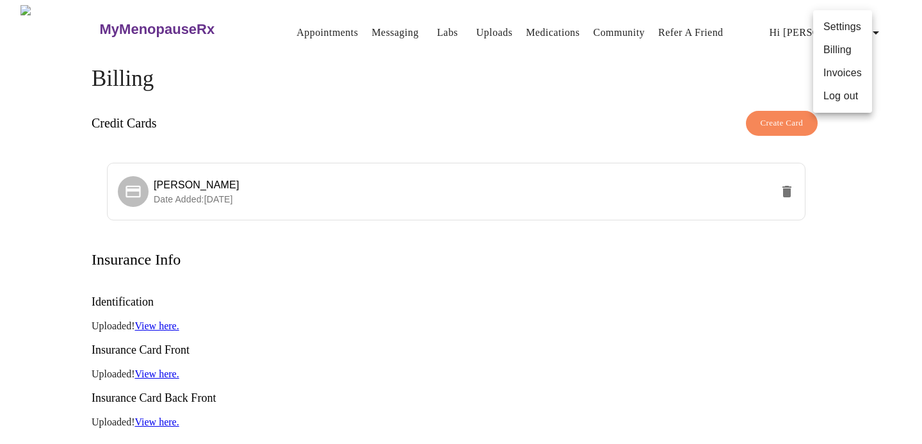
click at [858, 77] on li "Invoices" at bounding box center [842, 72] width 59 height 23
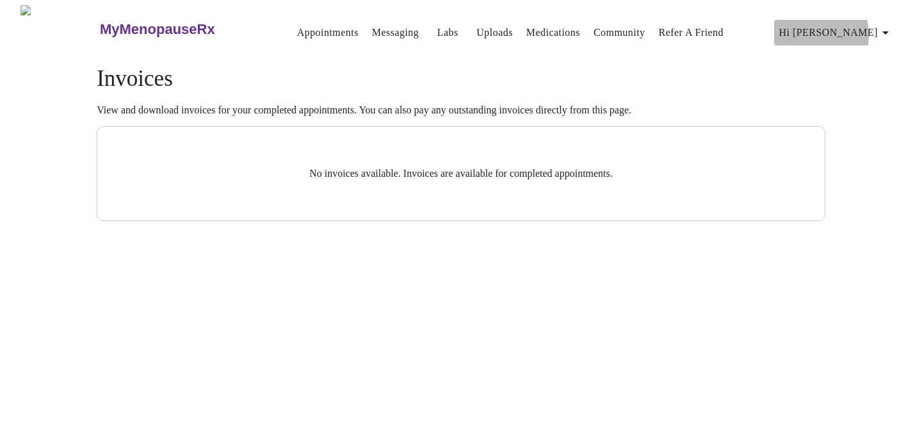
click at [846, 29] on span "Hi [PERSON_NAME]" at bounding box center [836, 33] width 114 height 18
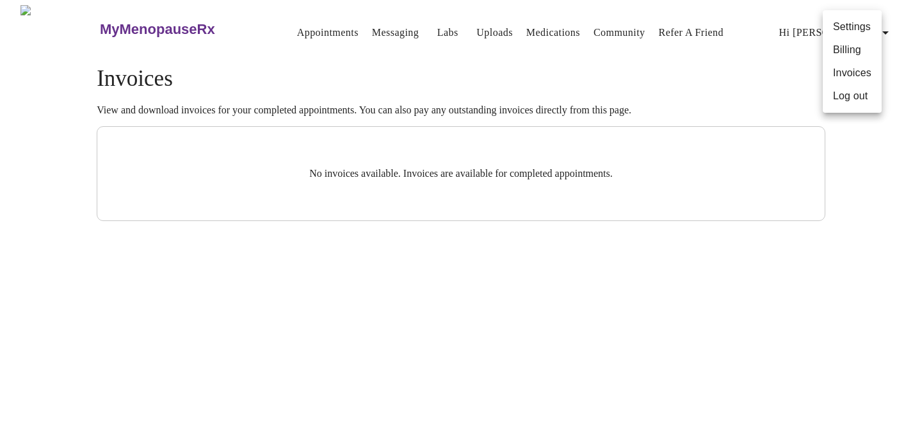
click at [847, 51] on li "Billing" at bounding box center [852, 49] width 59 height 23
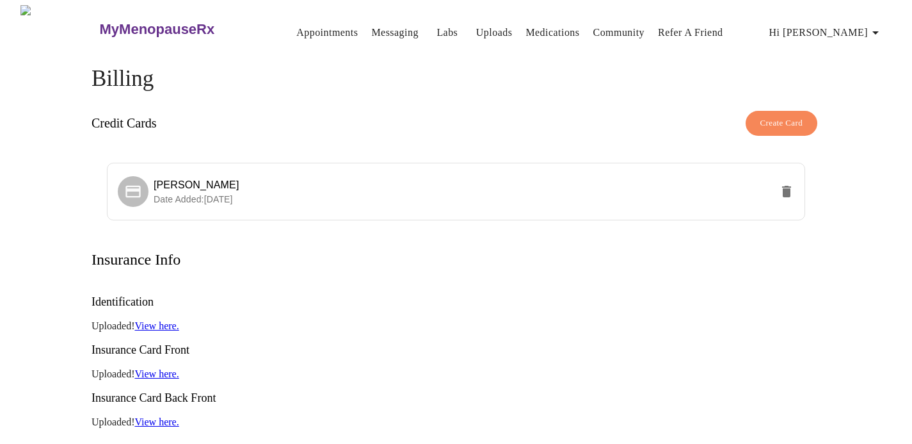
click at [791, 123] on span "Create Card" at bounding box center [782, 123] width 43 height 15
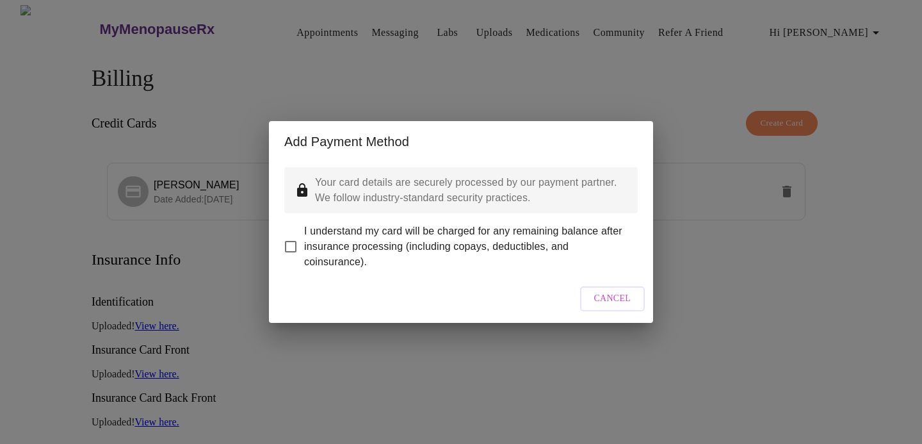
click at [298, 253] on input "I understand my card will be charged for any remaining balance after insurance …" at bounding box center [290, 246] width 27 height 27
checkbox input "true"
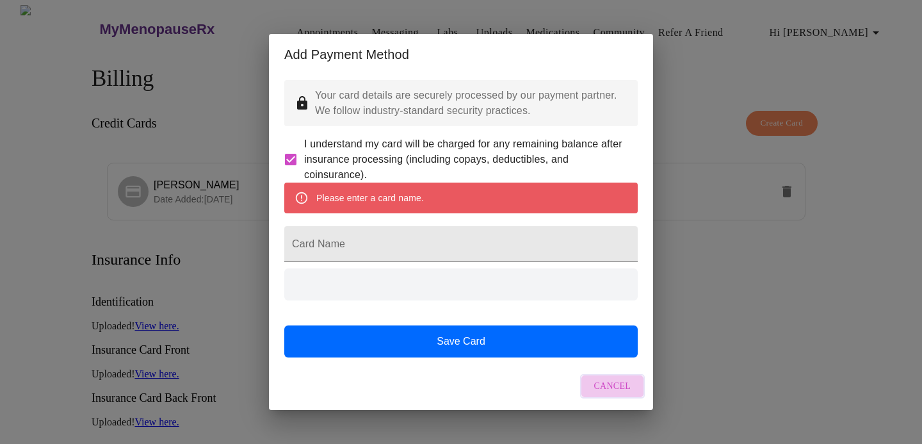
click at [618, 387] on span "Cancel" at bounding box center [612, 386] width 37 height 16
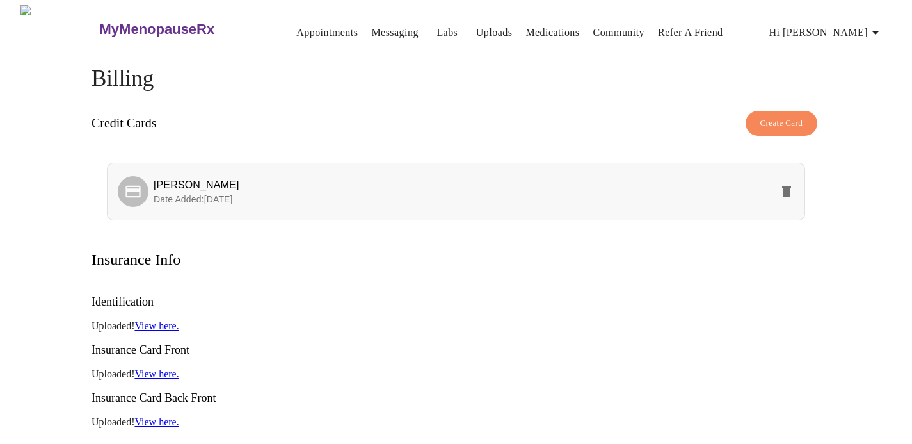
click at [295, 192] on span "[PERSON_NAME]" at bounding box center [463, 184] width 618 height 15
click at [296, 201] on p "Date Added: [DATE]" at bounding box center [463, 199] width 618 height 13
click at [786, 186] on icon "delete" at bounding box center [786, 191] width 15 height 15
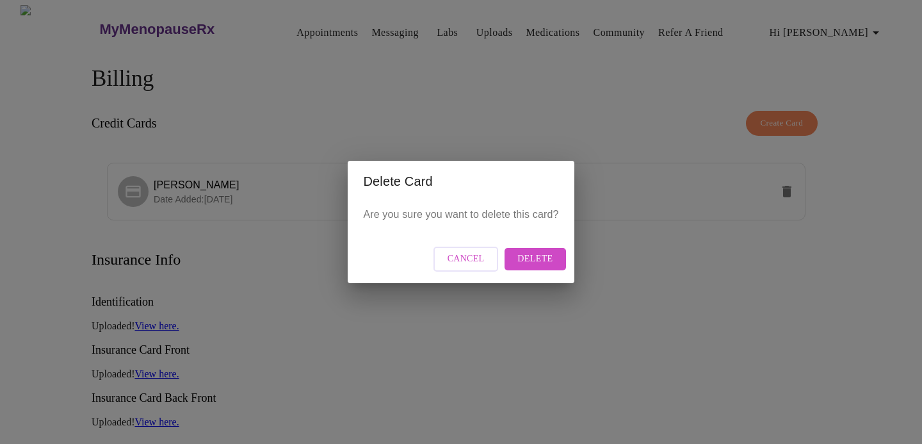
click at [553, 262] on span "Delete" at bounding box center [534, 259] width 35 height 16
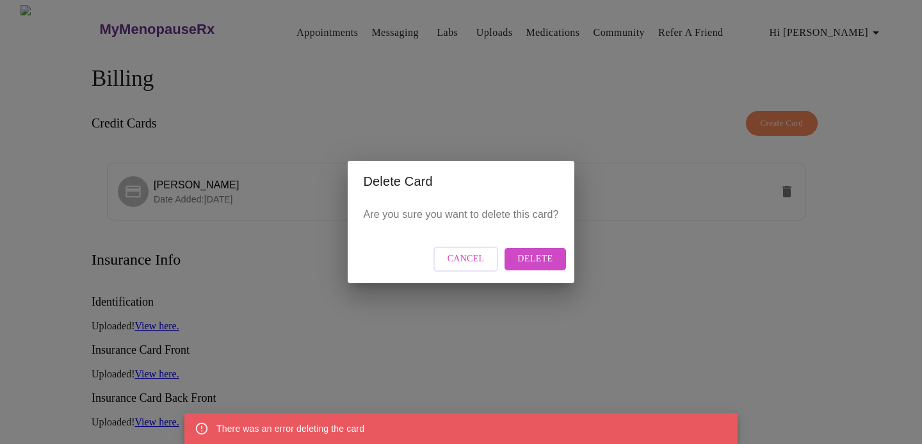
click at [548, 261] on span "Delete" at bounding box center [534, 259] width 35 height 16
click at [485, 258] on span "Cancel" at bounding box center [466, 259] width 37 height 16
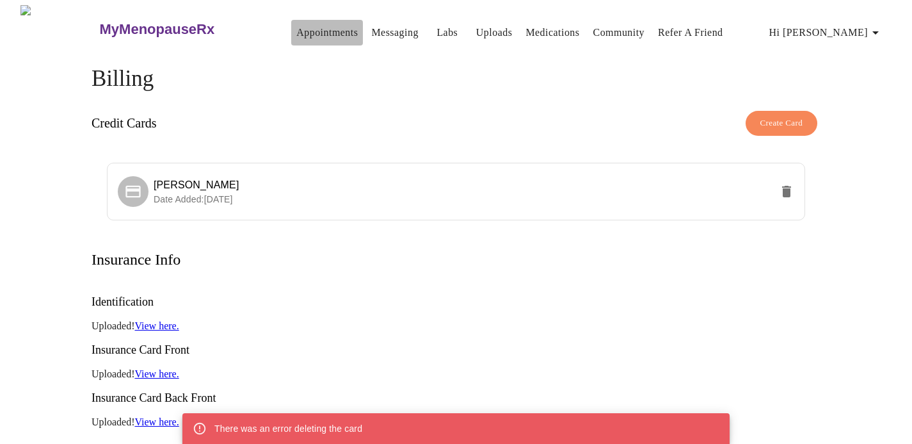
click at [299, 24] on link "Appointments" at bounding box center [326, 33] width 61 height 18
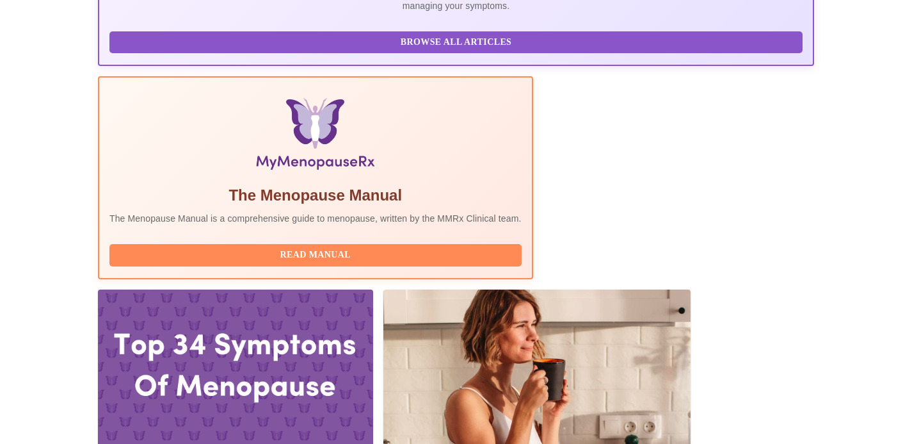
scroll to position [346, 0]
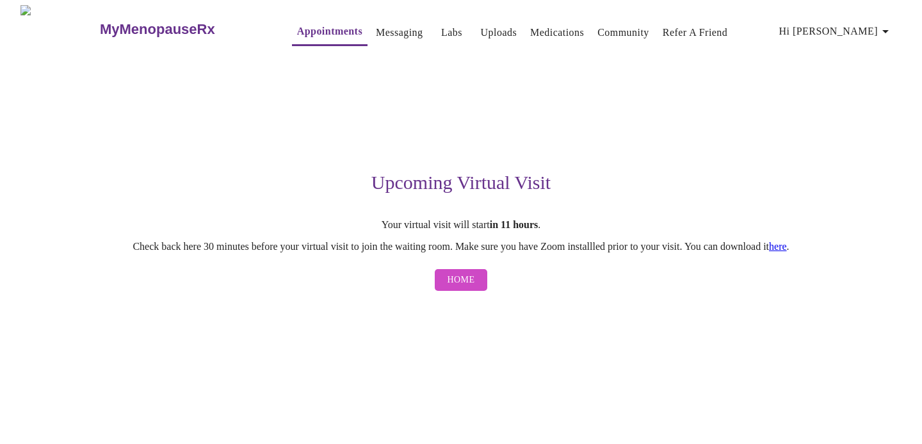
click at [459, 288] on span "Home" at bounding box center [462, 280] width 28 height 16
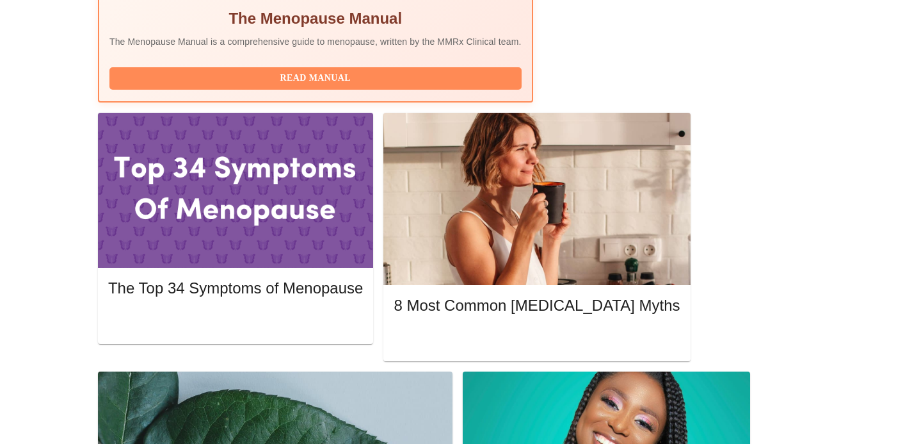
scroll to position [593, 0]
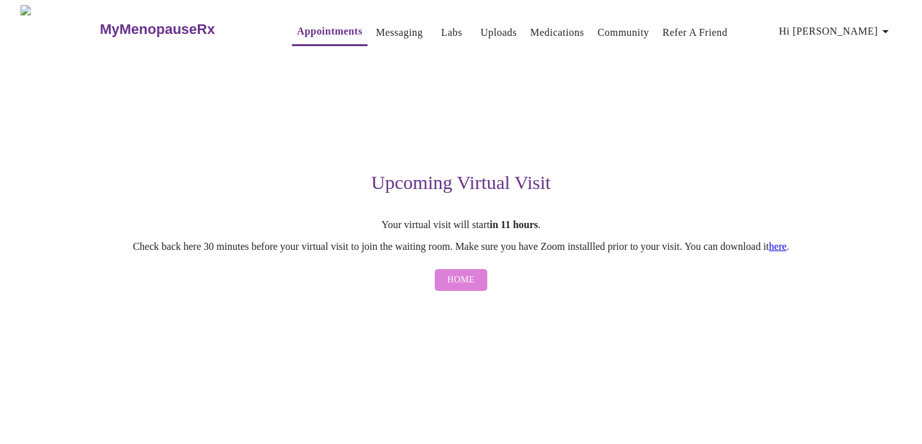
click at [457, 284] on span "Home" at bounding box center [462, 280] width 28 height 16
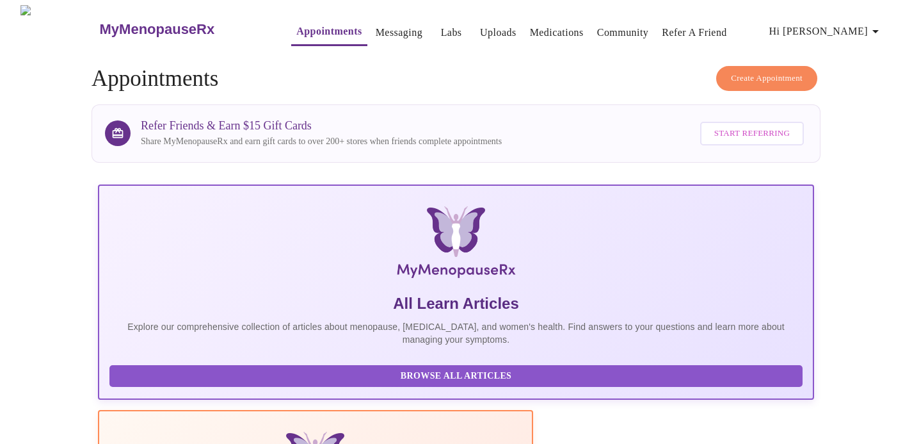
click at [872, 28] on icon "button" at bounding box center [875, 31] width 15 height 15
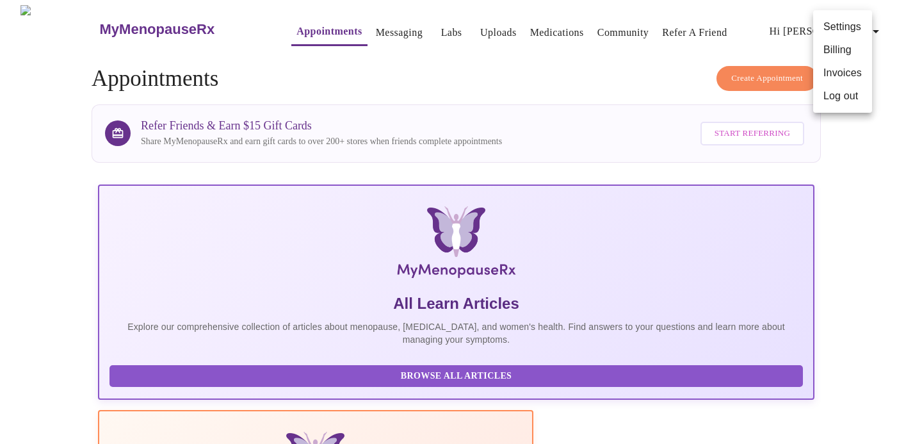
click at [853, 108] on li "Log out" at bounding box center [842, 96] width 59 height 23
